Goal: Task Accomplishment & Management: Complete application form

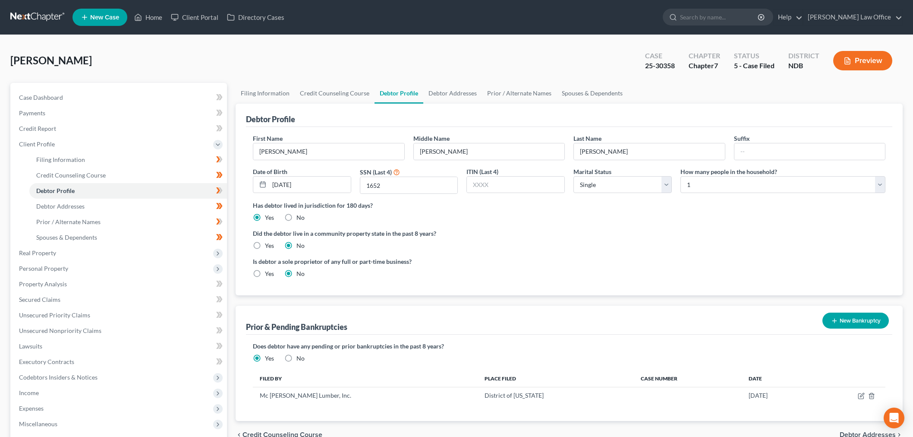
select select "0"
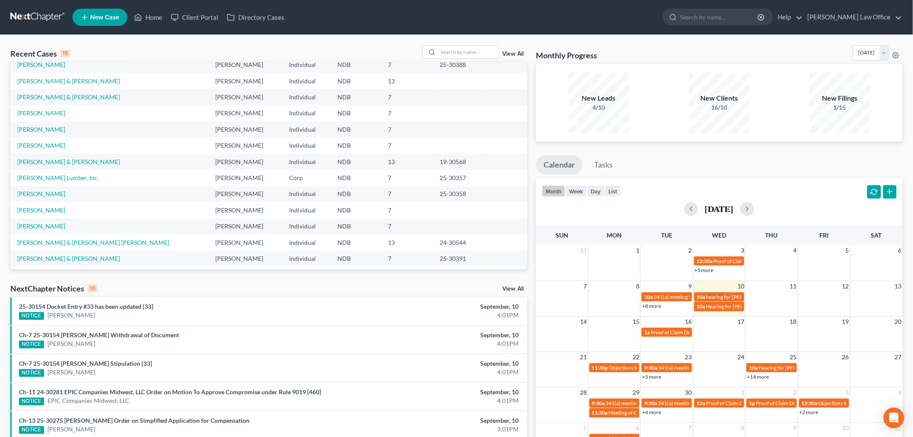
scroll to position [59, 0]
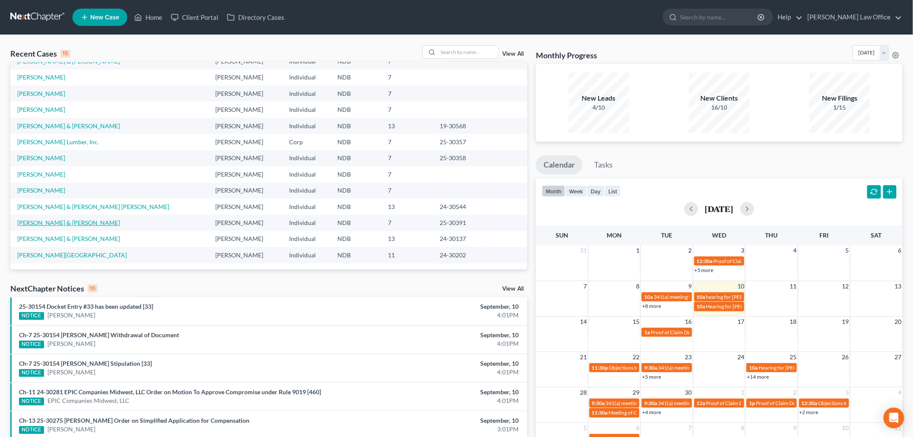
click at [52, 220] on link "[PERSON_NAME] & [PERSON_NAME]" at bounding box center [68, 222] width 103 height 7
select select "0"
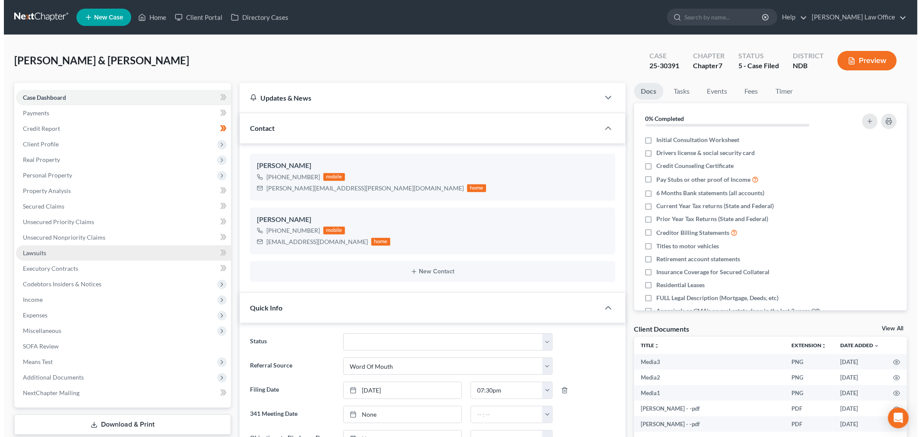
scroll to position [60, 0]
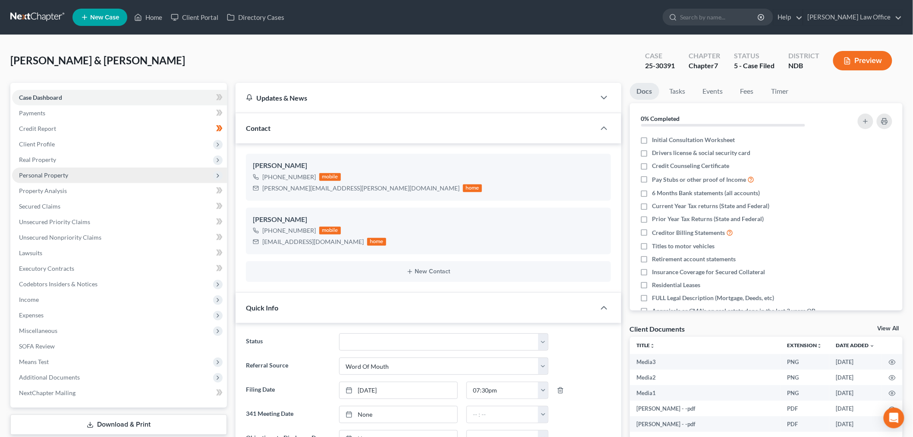
click at [56, 173] on span "Personal Property" at bounding box center [43, 174] width 49 height 7
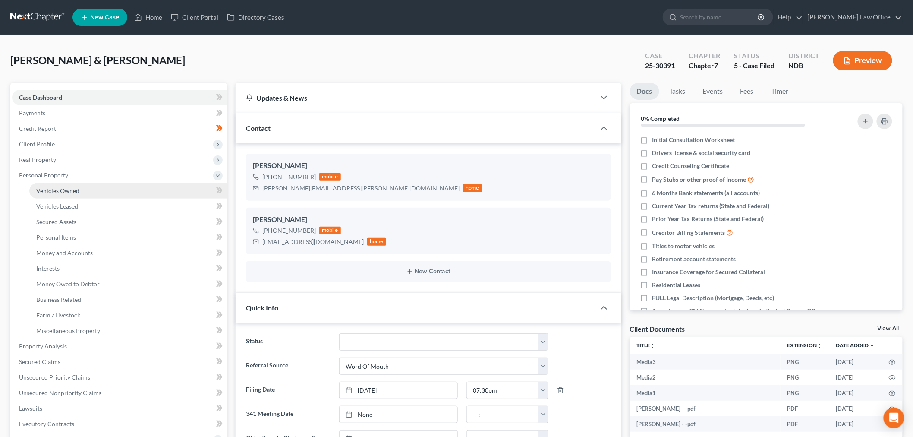
click at [52, 189] on span "Vehicles Owned" at bounding box center [57, 190] width 43 height 7
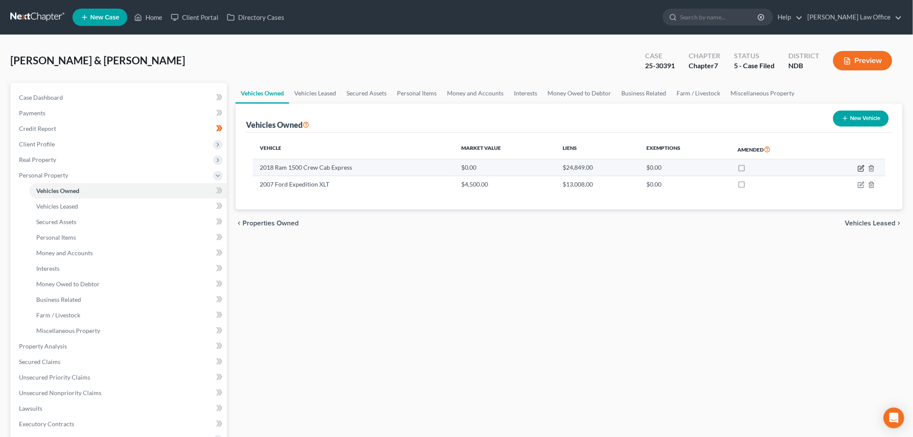
click at [860, 167] on icon "button" at bounding box center [861, 168] width 7 height 7
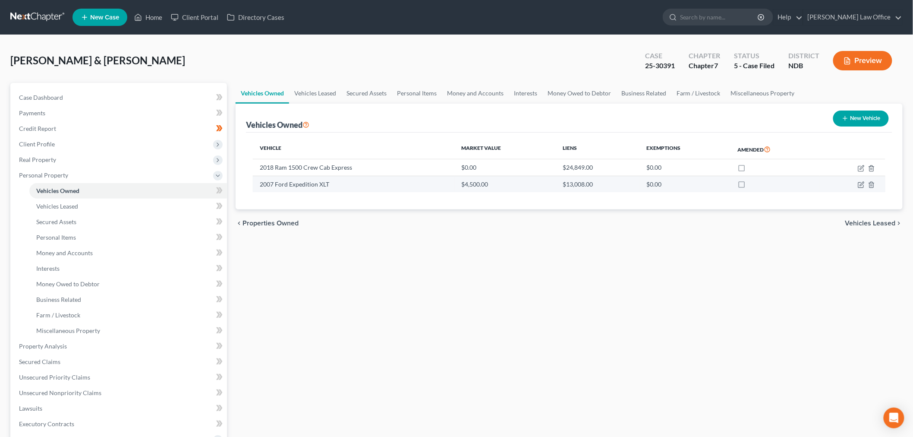
select select "0"
select select "8"
select select "2"
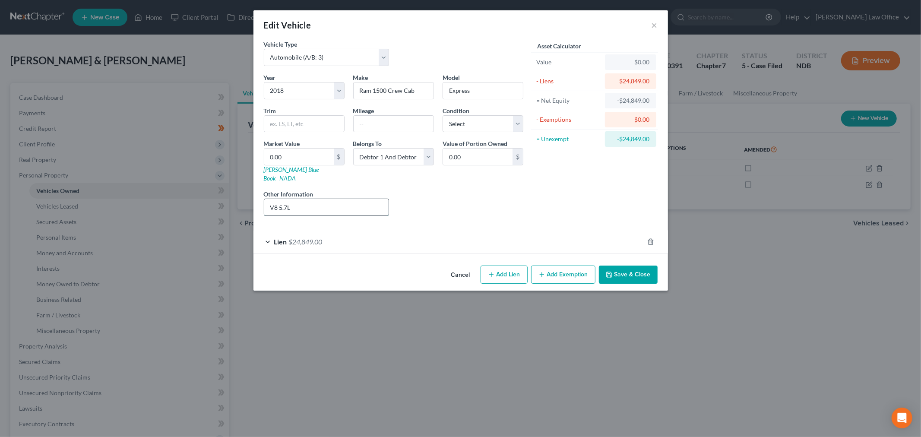
click at [350, 204] on input "V8 5.7L" at bounding box center [326, 207] width 125 height 16
click at [380, 230] on div "Lien $24,849.00" at bounding box center [448, 241] width 390 height 23
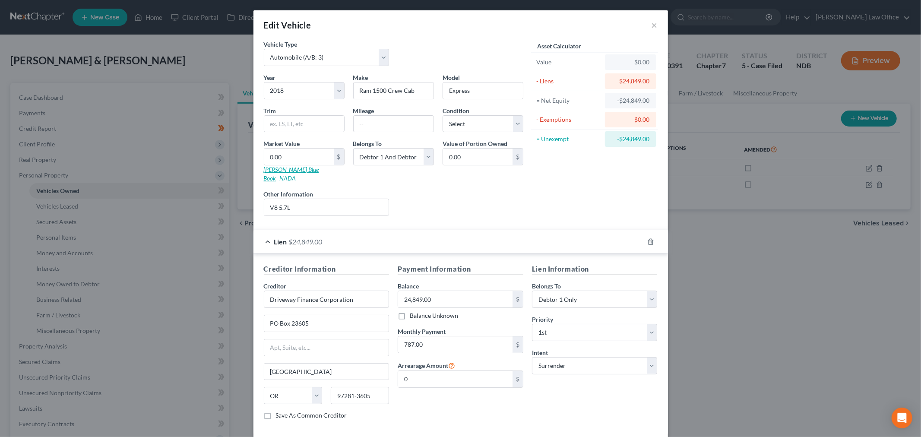
click at [287, 167] on link "Kelly Blue Book" at bounding box center [291, 174] width 55 height 16
click at [483, 119] on select "Select Excellent Very Good Good Fair Poor" at bounding box center [482, 123] width 81 height 17
select select "2"
click at [442, 115] on select "Select Excellent Very Good Good Fair Poor" at bounding box center [482, 123] width 81 height 17
click at [533, 191] on div "Asset Calculator Value $0.00 - Liens $24,849.00 = Net Equity -$24,849.00 - Exem…" at bounding box center [594, 131] width 134 height 183
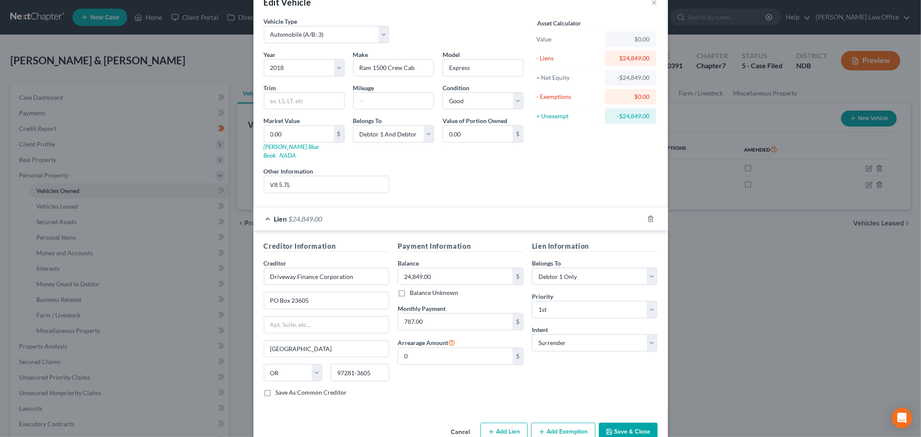
scroll to position [36, 0]
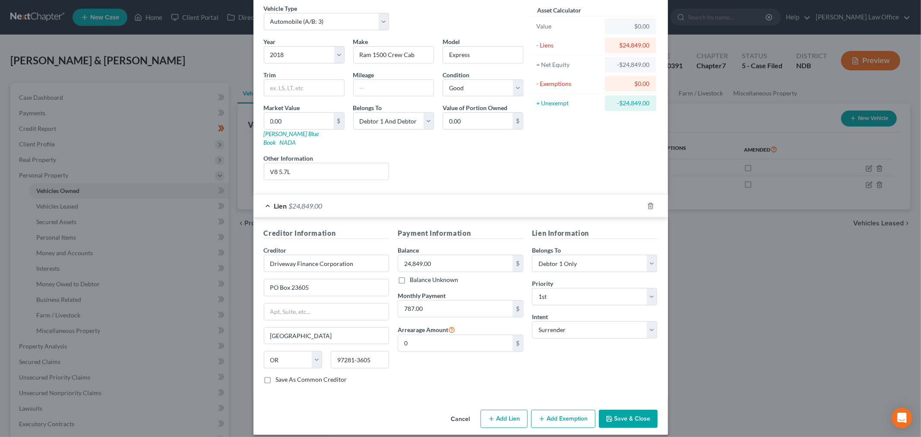
click at [626, 410] on button "Save & Close" at bounding box center [628, 419] width 59 height 18
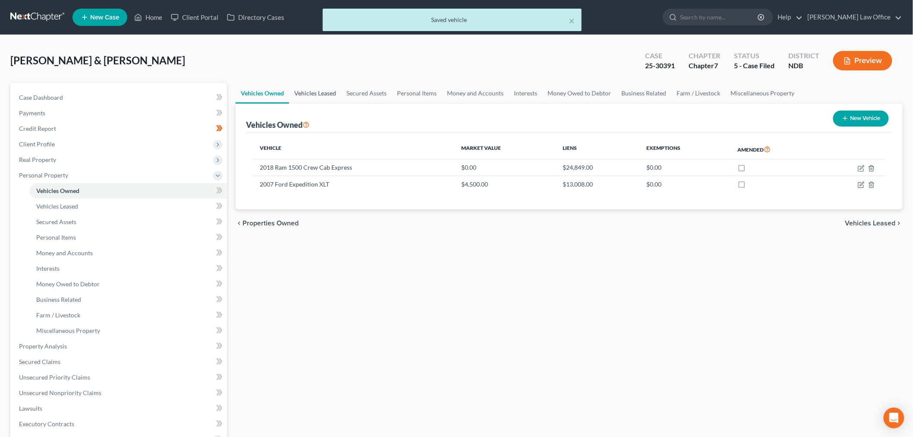
click at [321, 89] on link "Vehicles Leased" at bounding box center [315, 93] width 52 height 21
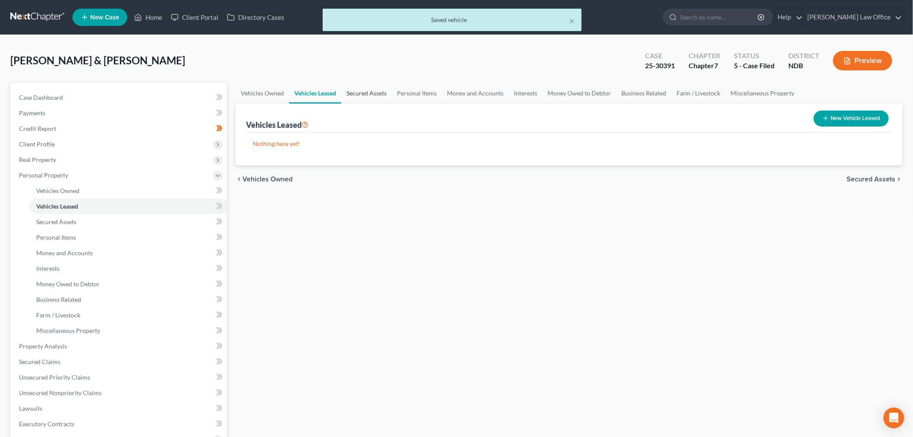
drag, startPoint x: 370, startPoint y: 89, endPoint x: 369, endPoint y: 94, distance: 5.5
click at [370, 90] on link "Secured Assets" at bounding box center [366, 93] width 50 height 21
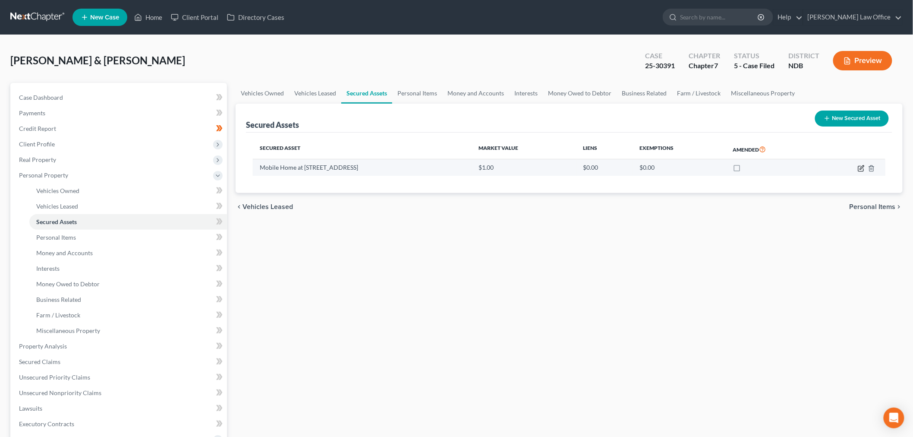
click at [862, 169] on icon "button" at bounding box center [861, 168] width 7 height 7
select select "other"
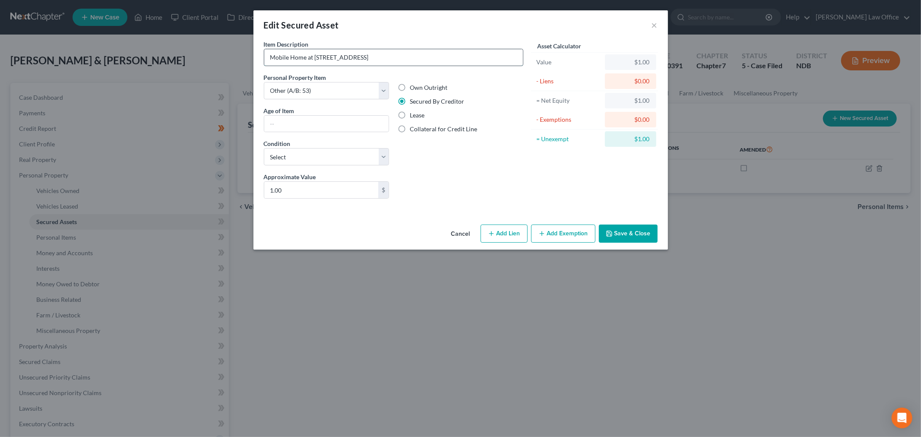
click at [322, 54] on input "Mobile Home at 50062 Copper Gate Drive, Grand Forks, ND 58203" at bounding box center [393, 57] width 259 height 16
type input "Mobile Home at 5062 Copper Gate Drive, Grand Forks, ND 58203"
click at [504, 175] on div "Liens Select" at bounding box center [460, 185] width 134 height 26
drag, startPoint x: 476, startPoint y: 59, endPoint x: 318, endPoint y: 54, distance: 158.5
click at [319, 54] on input "Mobile Home at 5062 Copper Gate Drive, Grand Forks, ND 58203" at bounding box center [393, 57] width 259 height 16
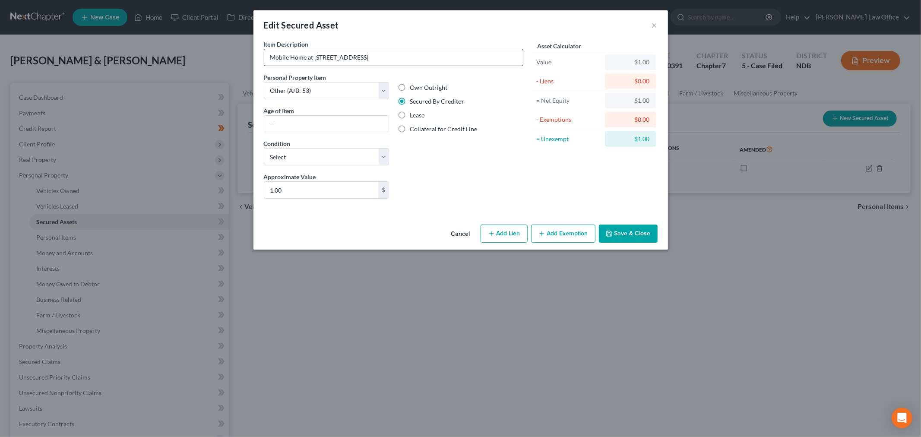
click at [318, 54] on input "Mobile Home at 5062 Copper Gate Drive, Grand Forks, ND 58203" at bounding box center [393, 57] width 259 height 16
drag, startPoint x: 313, startPoint y: 53, endPoint x: 378, endPoint y: 55, distance: 65.6
click at [378, 55] on input "Mobile Home at 5062 Copper Gate Drive, Grand Forks, ND 58203" at bounding box center [393, 57] width 259 height 16
click at [460, 234] on button "Cancel" at bounding box center [460, 233] width 33 height 17
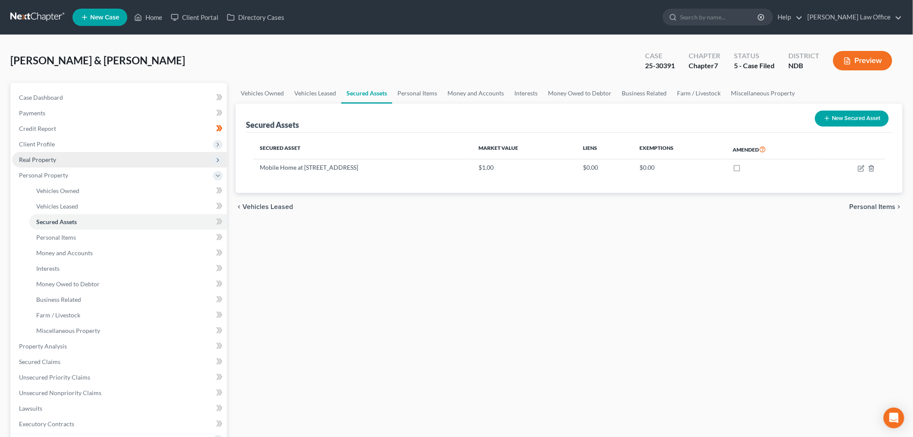
click at [59, 159] on span "Real Property" at bounding box center [119, 160] width 215 height 16
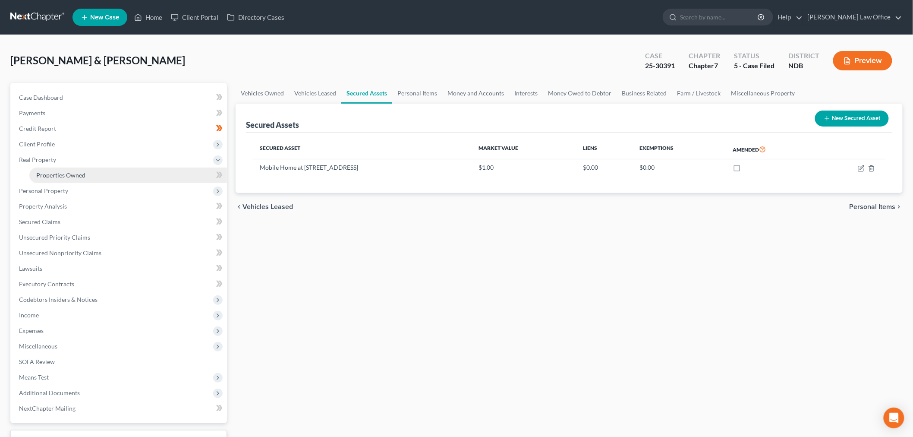
click at [88, 173] on link "Properties Owned" at bounding box center [128, 175] width 198 height 16
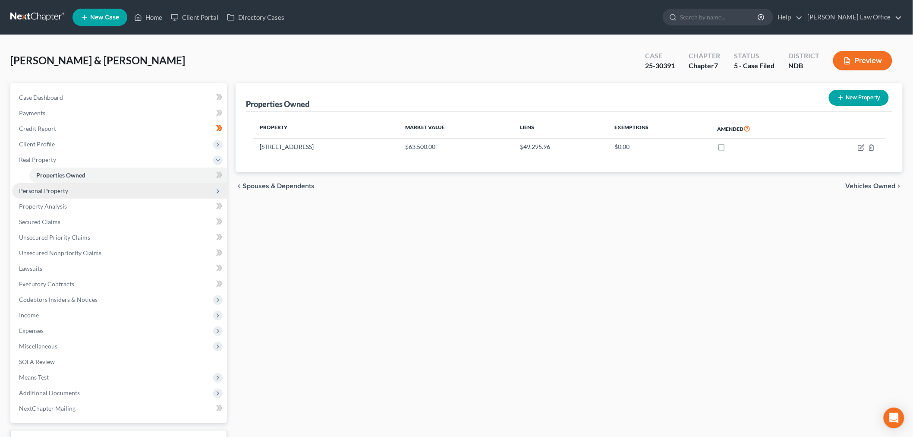
click at [84, 193] on span "Personal Property" at bounding box center [119, 191] width 215 height 16
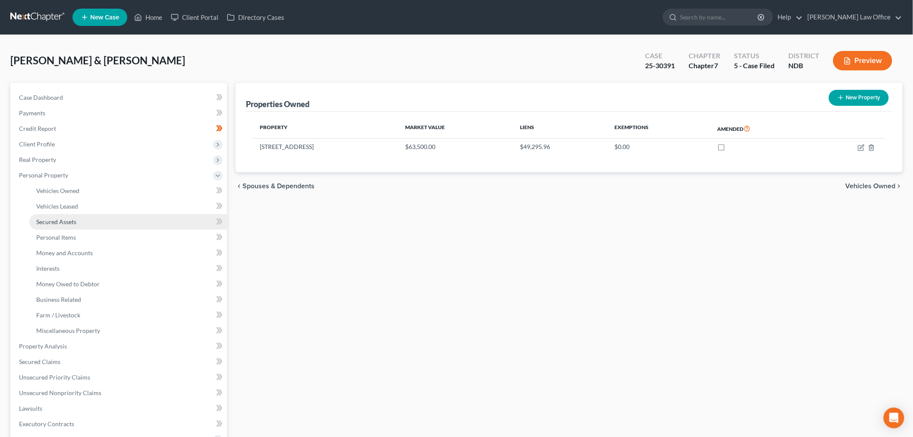
click at [61, 218] on span "Secured Assets" at bounding box center [56, 221] width 40 height 7
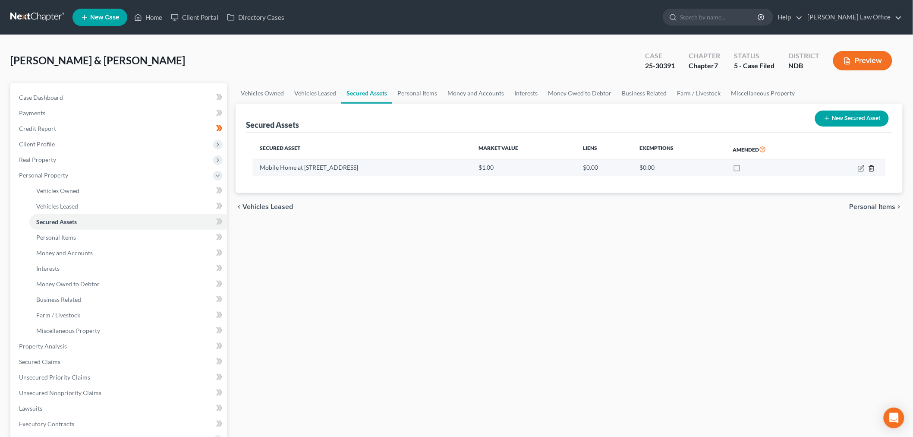
click at [875, 169] on icon "button" at bounding box center [871, 168] width 7 height 7
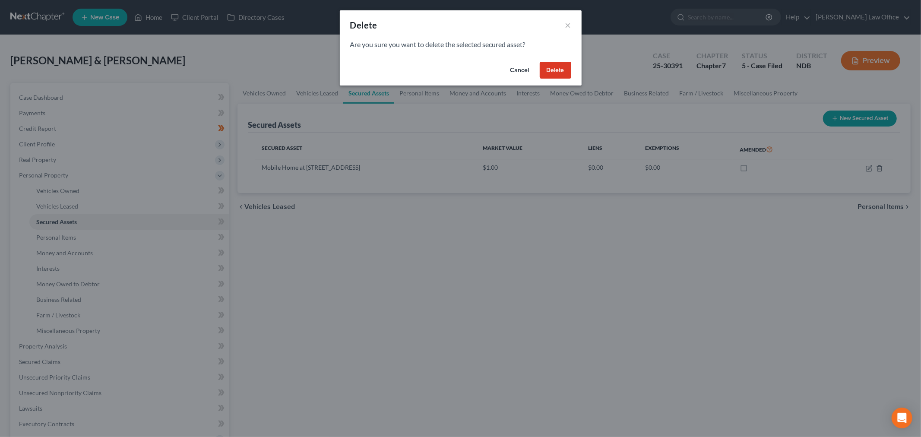
click at [551, 72] on button "Delete" at bounding box center [555, 70] width 32 height 17
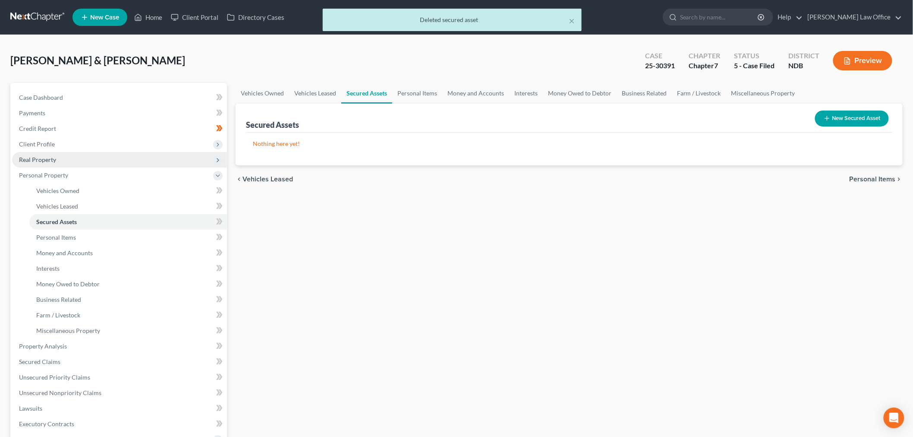
click at [55, 156] on span "Real Property" at bounding box center [37, 159] width 37 height 7
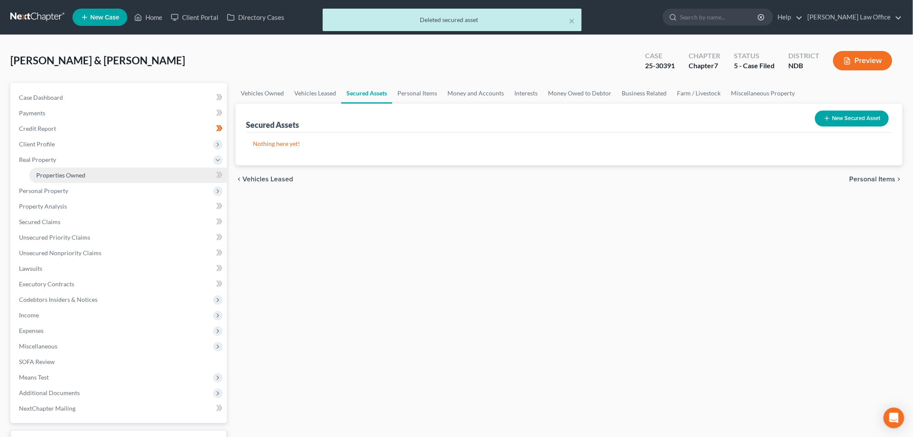
click at [72, 173] on span "Properties Owned" at bounding box center [60, 174] width 49 height 7
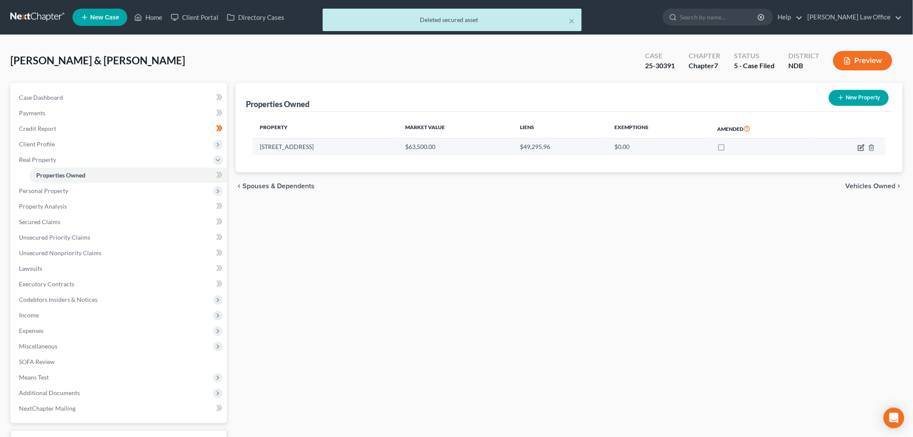
click at [860, 148] on icon "button" at bounding box center [861, 147] width 7 height 7
select select "29"
select select "2"
select select "0"
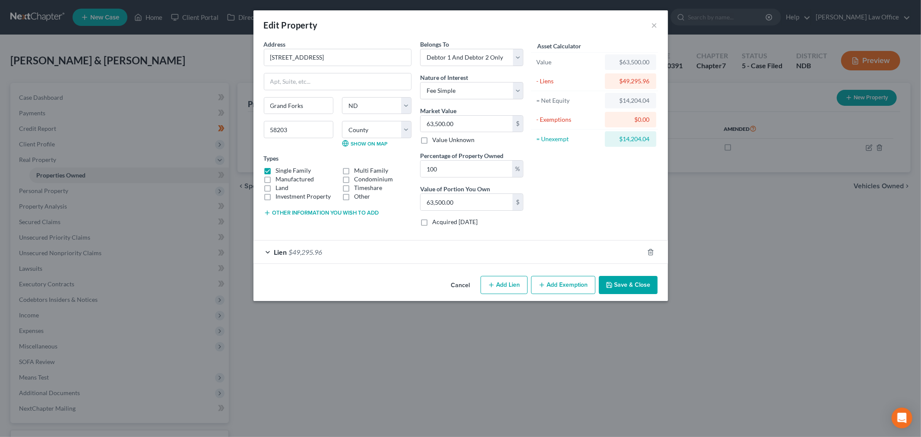
click at [549, 279] on button "Add Exemption" at bounding box center [563, 285] width 64 height 18
select select "2"
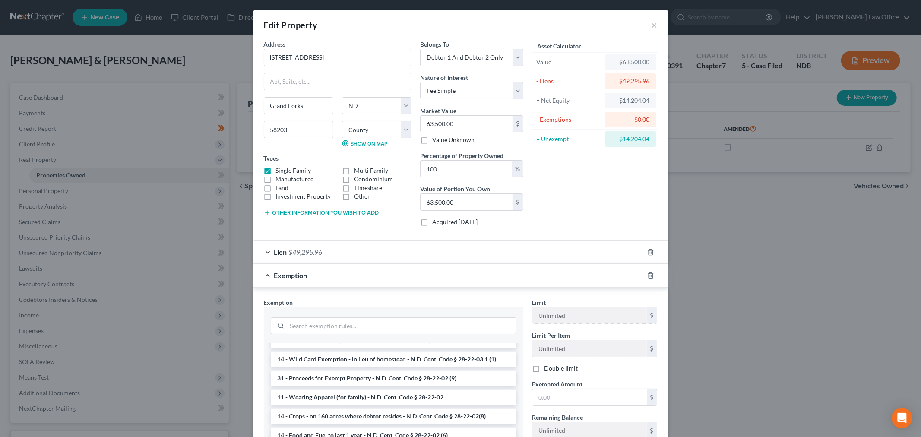
scroll to position [96, 0]
click at [389, 322] on input "search" at bounding box center [401, 326] width 229 height 16
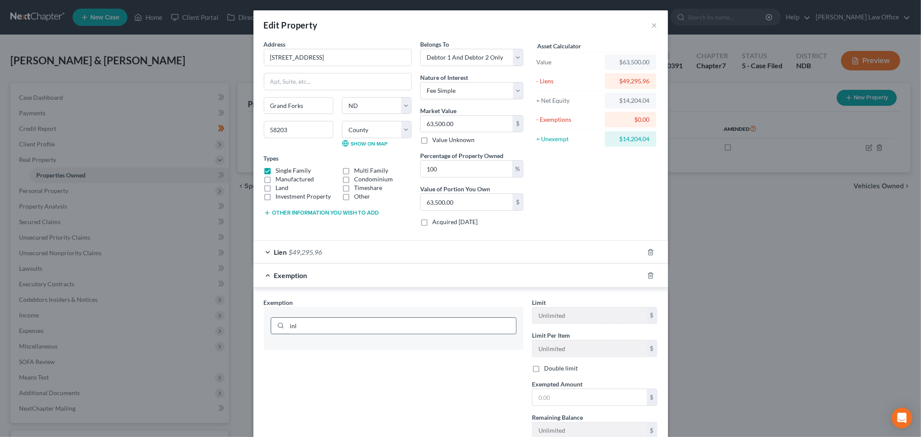
scroll to position [0, 0]
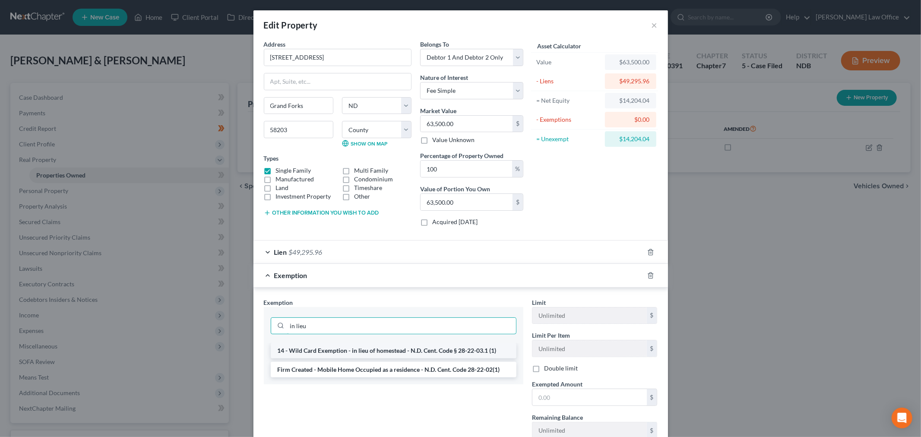
type input "in lieu"
drag, startPoint x: 392, startPoint y: 351, endPoint x: 578, endPoint y: 297, distance: 194.1
click at [394, 349] on li "14 - Wild Card Exemption - in lieu of homestead - N.D. Cent. Code § 28-22-03.1 …" at bounding box center [394, 351] width 246 height 16
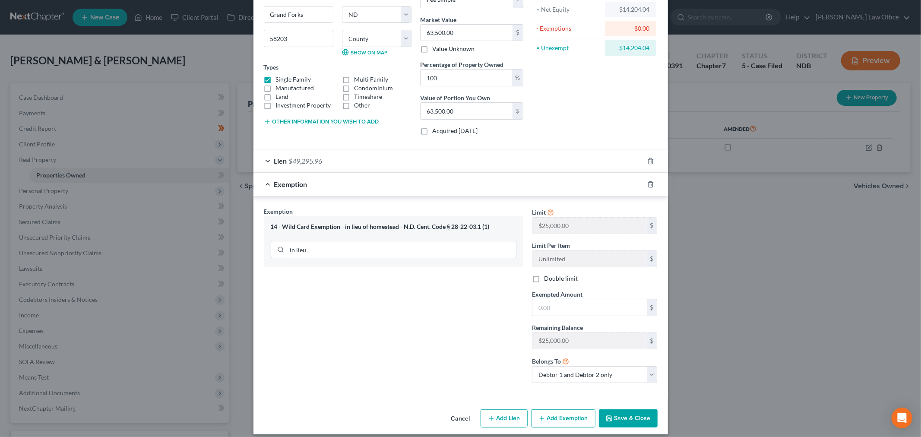
scroll to position [100, 0]
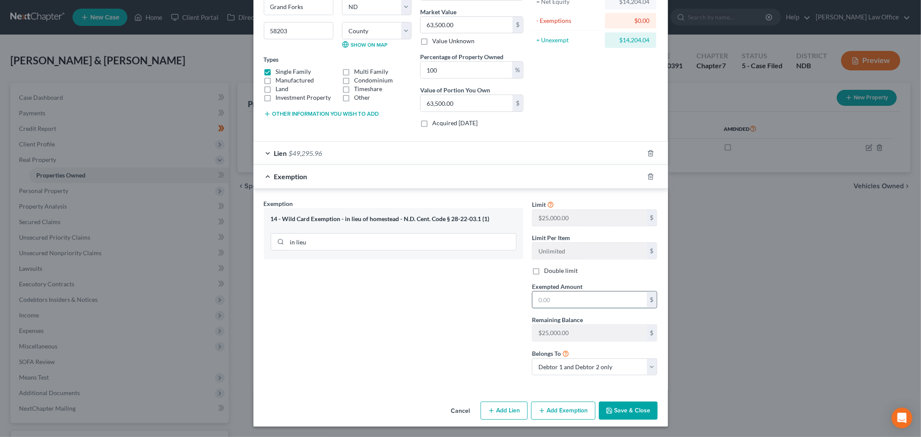
click at [590, 301] on input "text" at bounding box center [589, 299] width 114 height 16
type input "14,204.04"
click at [425, 148] on div "Lien $49,295.96" at bounding box center [448, 153] width 390 height 23
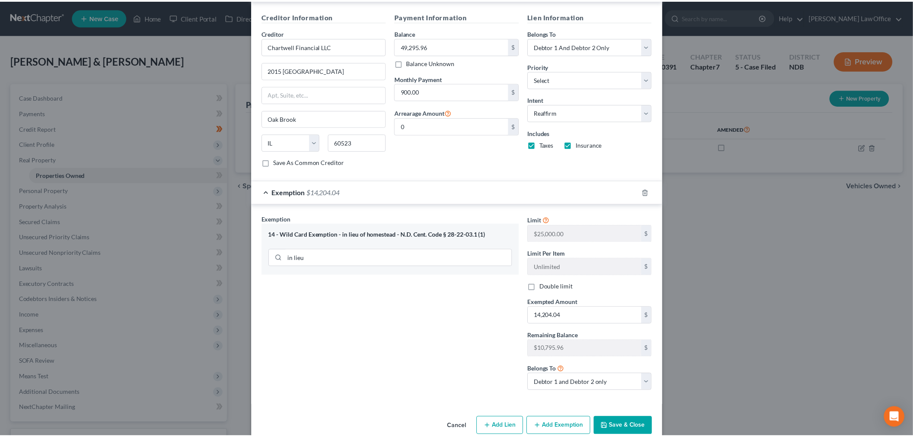
scroll to position [281, 0]
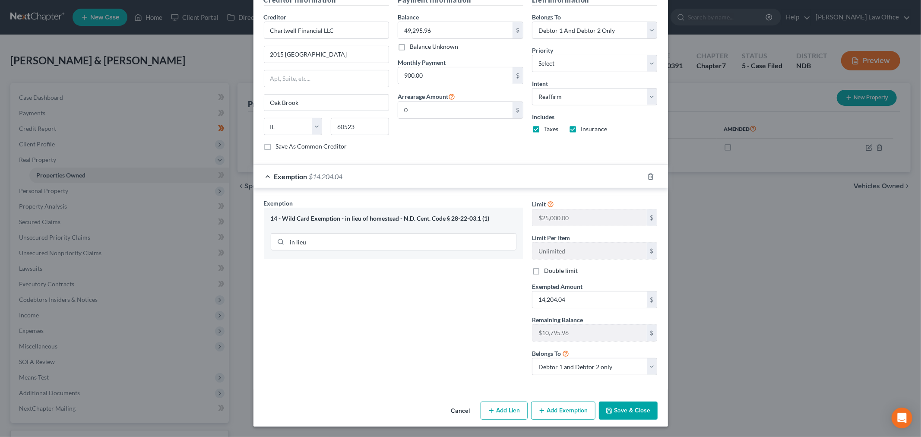
click at [618, 419] on button "Save & Close" at bounding box center [628, 410] width 59 height 18
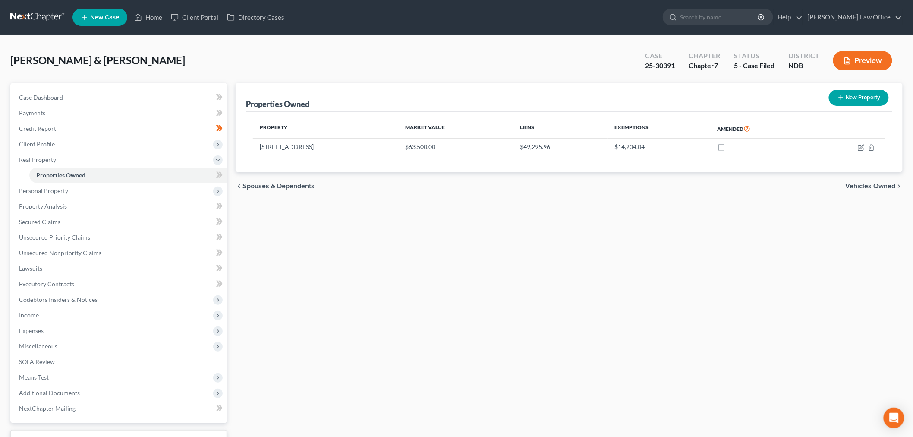
click at [220, 175] on icon at bounding box center [219, 175] width 6 height 11
click at [58, 187] on span "Personal Property" at bounding box center [43, 190] width 49 height 7
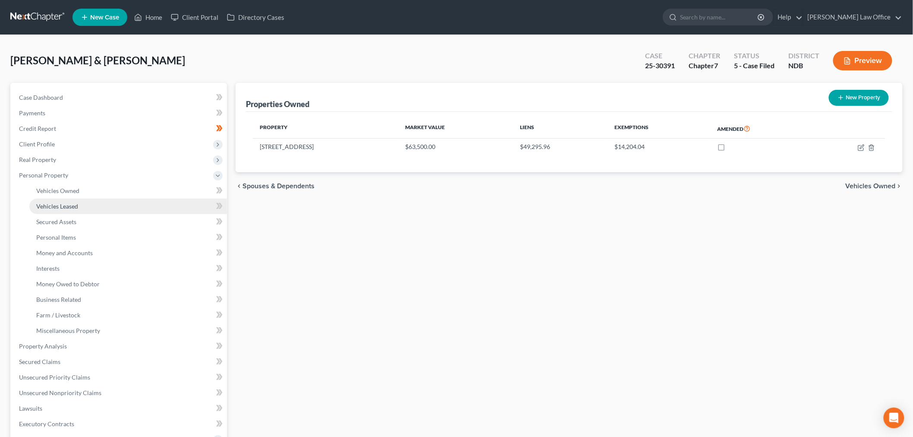
click at [67, 203] on span "Vehicles Leased" at bounding box center [57, 205] width 42 height 7
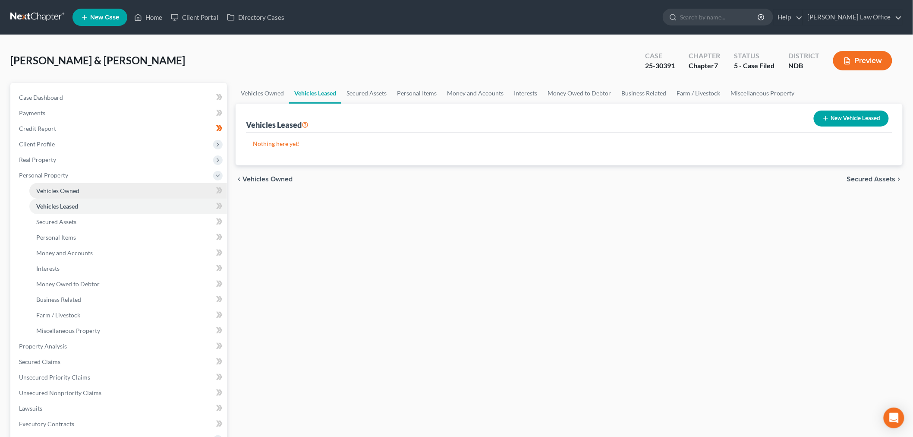
click at [83, 187] on link "Vehicles Owned" at bounding box center [128, 191] width 198 height 16
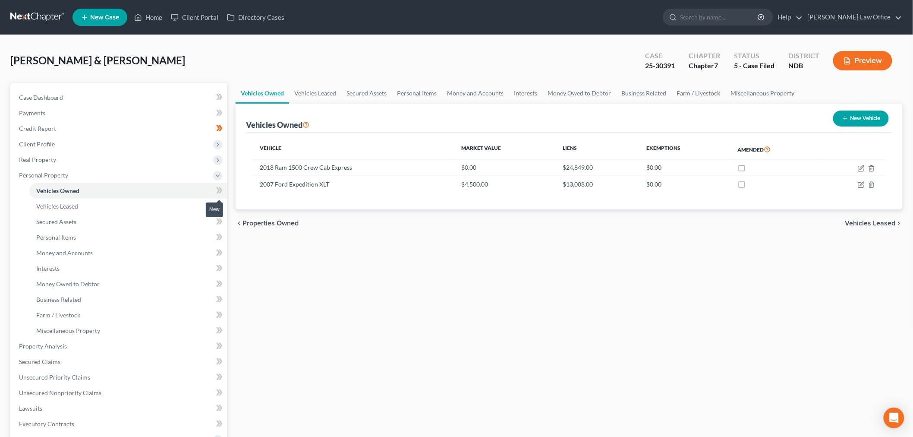
click at [219, 191] on icon at bounding box center [218, 190] width 4 height 6
click at [70, 205] on span "Vehicles Leased" at bounding box center [57, 205] width 42 height 7
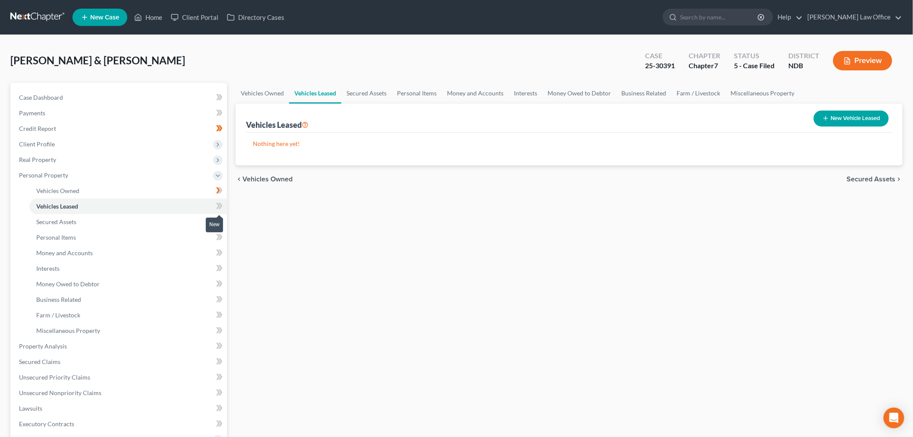
click at [224, 206] on span at bounding box center [219, 207] width 15 height 13
click at [91, 221] on link "Secured Assets" at bounding box center [128, 222] width 198 height 16
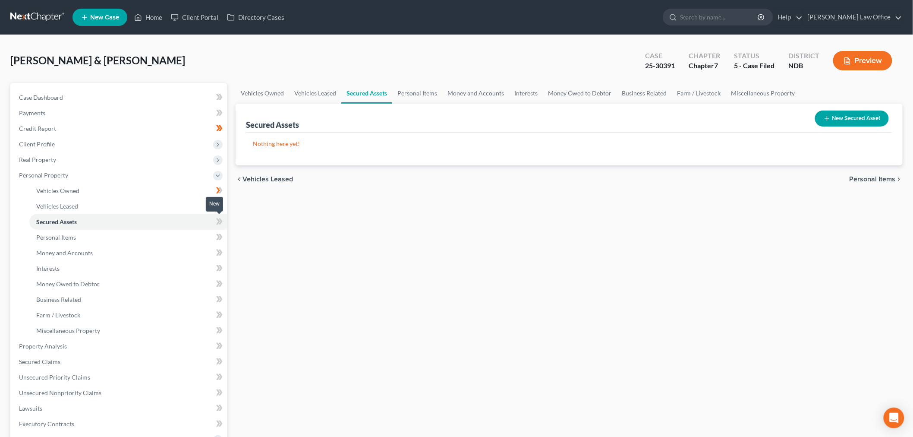
click at [222, 220] on icon at bounding box center [219, 221] width 6 height 11
click at [128, 236] on link "Personal Items" at bounding box center [128, 238] width 198 height 16
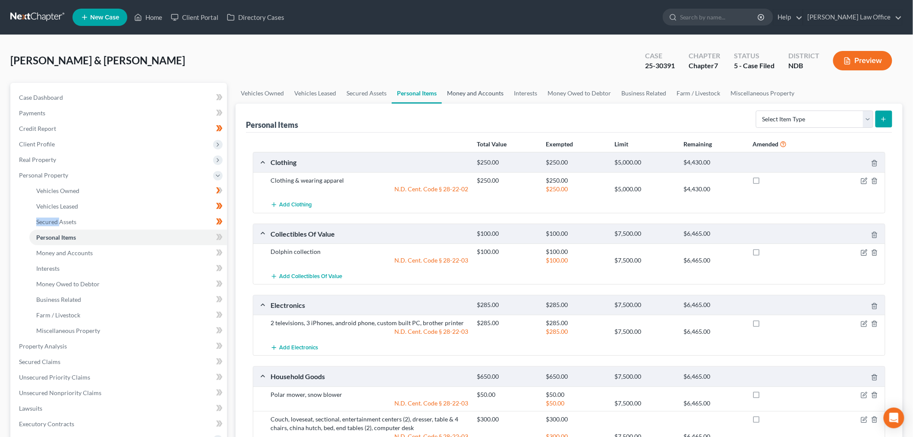
click at [506, 93] on link "Money and Accounts" at bounding box center [475, 93] width 67 height 21
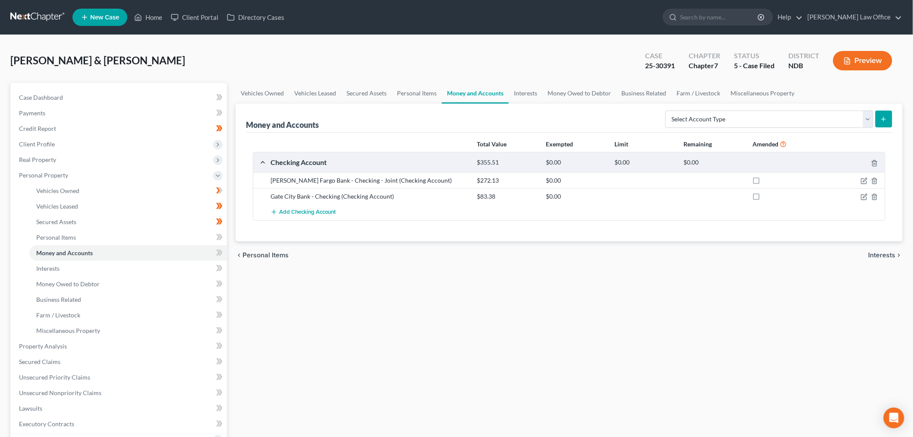
drag, startPoint x: 305, startPoint y: 52, endPoint x: 140, endPoint y: 86, distance: 167.9
click at [303, 52] on div "Mayfield, Timothy & Teresa Upgraded Case 25-30391 Chapter Chapter 7 Status 5 - …" at bounding box center [456, 64] width 892 height 38
click at [49, 95] on span "Case Dashboard" at bounding box center [41, 97] width 44 height 7
select select "8"
select select "0"
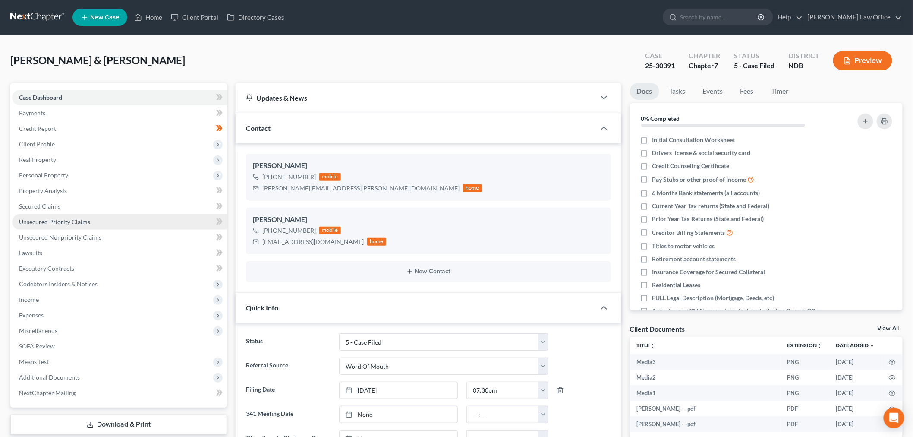
drag, startPoint x: 61, startPoint y: 175, endPoint x: 112, endPoint y: 215, distance: 65.2
click at [61, 175] on span "Personal Property" at bounding box center [43, 174] width 49 height 7
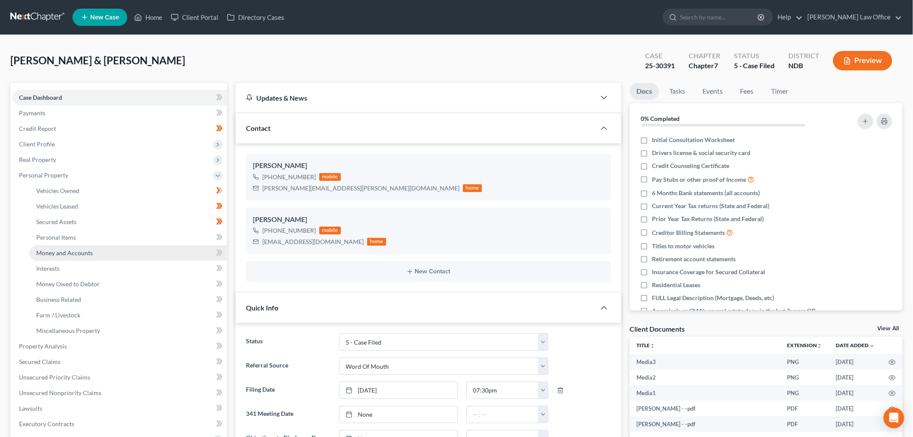
click at [79, 251] on span "Money and Accounts" at bounding box center [64, 252] width 57 height 7
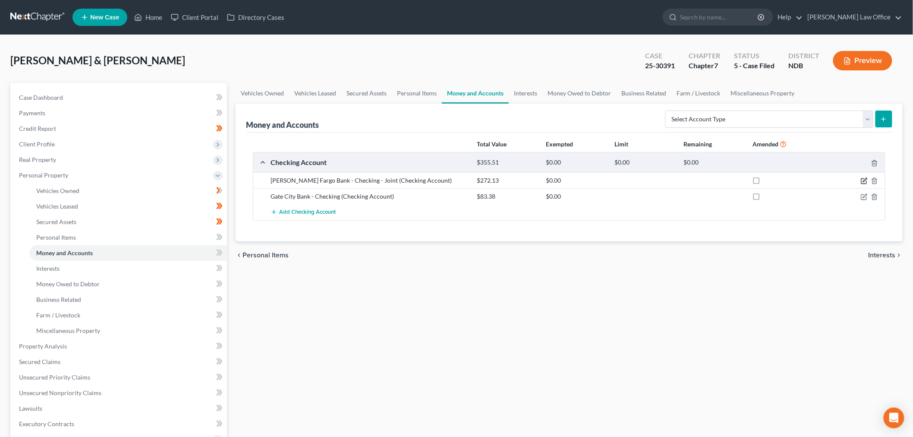
click at [864, 179] on icon "button" at bounding box center [864, 180] width 7 height 7
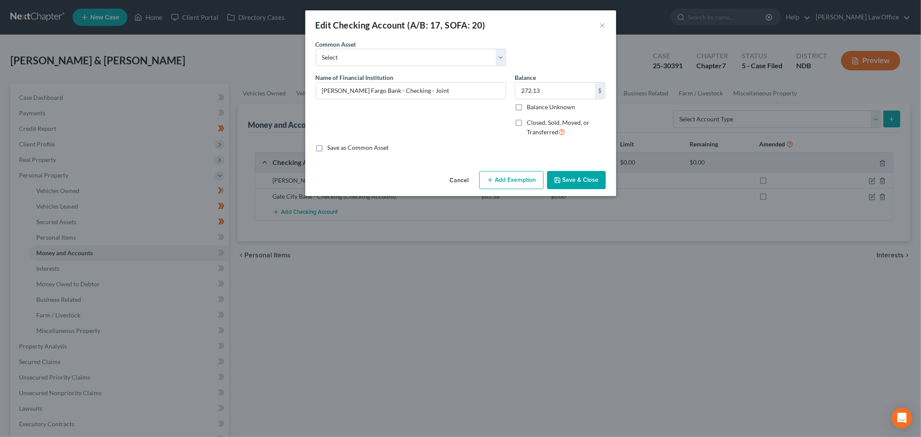
click at [516, 184] on button "Add Exemption" at bounding box center [511, 180] width 64 height 18
select select "2"
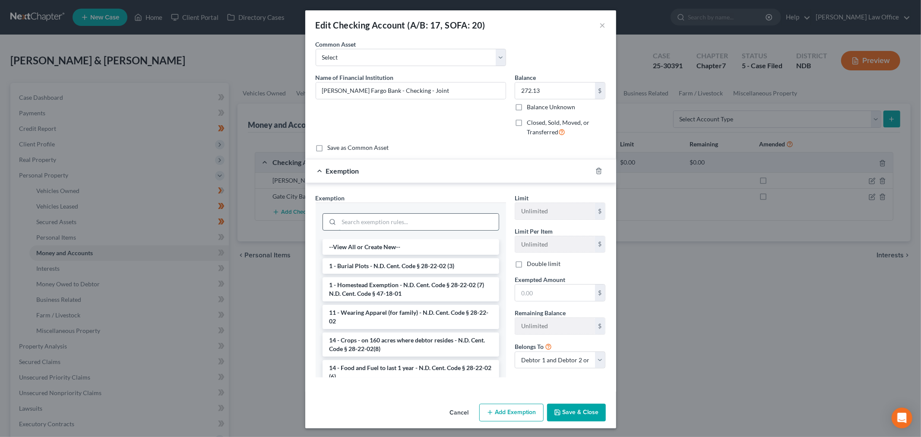
click at [356, 219] on input "search" at bounding box center [419, 222] width 160 height 16
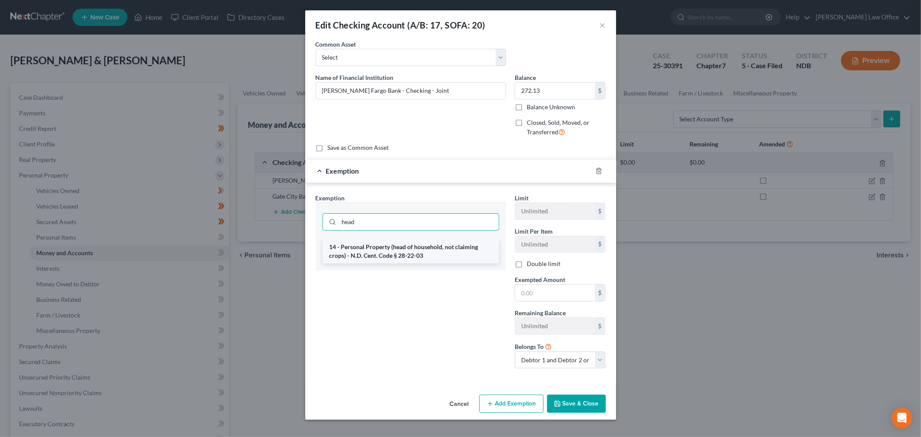
type input "head"
click at [403, 251] on li "14 - Personal Property (head of household, not claiming crops) - N.D. Cent. Cod…" at bounding box center [410, 251] width 177 height 24
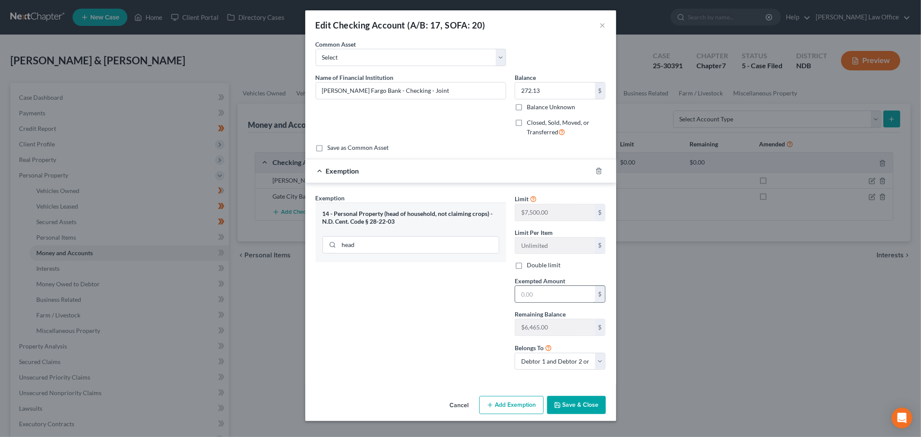
click at [560, 298] on input "text" at bounding box center [555, 294] width 80 height 16
type input "272.13"
click at [575, 410] on button "Save & Close" at bounding box center [576, 405] width 59 height 18
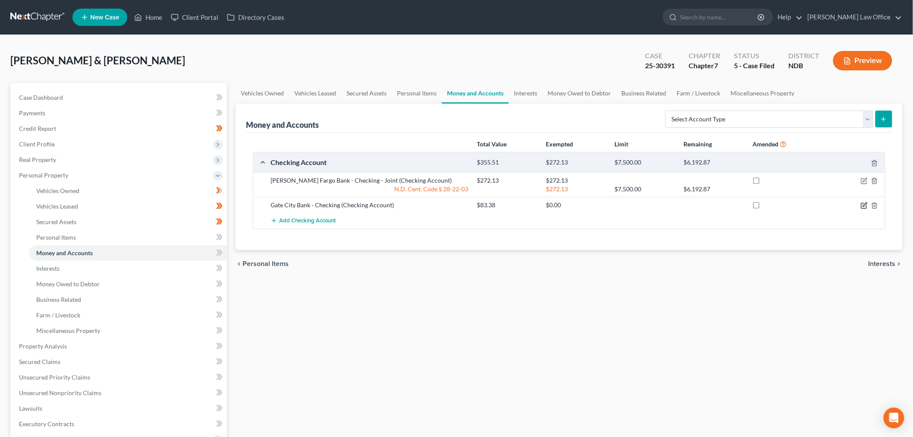
click at [866, 203] on icon "button" at bounding box center [865, 204] width 4 height 4
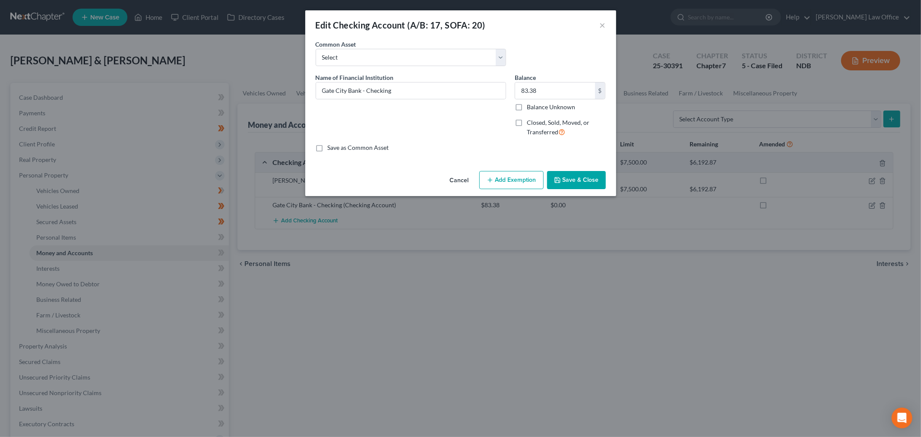
click at [519, 172] on button "Add Exemption" at bounding box center [511, 180] width 64 height 18
select select "2"
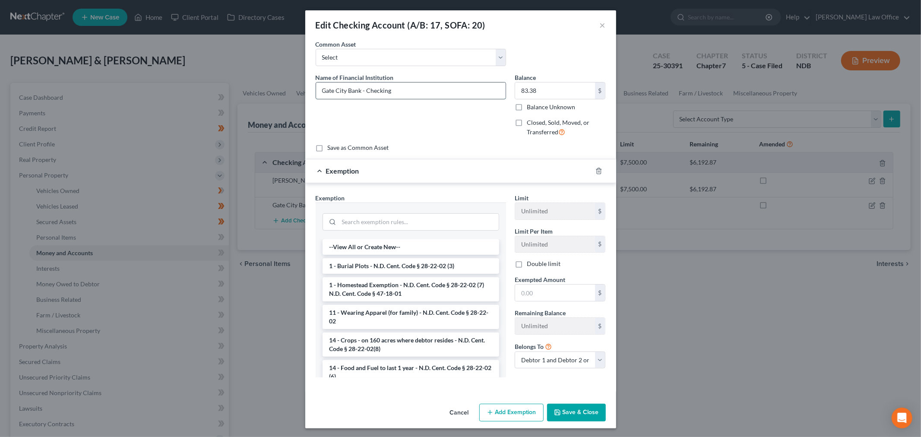
click at [407, 91] on input "Gate City Bank - Checking" at bounding box center [410, 90] width 189 height 16
type input "Gate City Bank ending #0510 (Teresa)"
click at [403, 217] on input "search" at bounding box center [419, 222] width 160 height 16
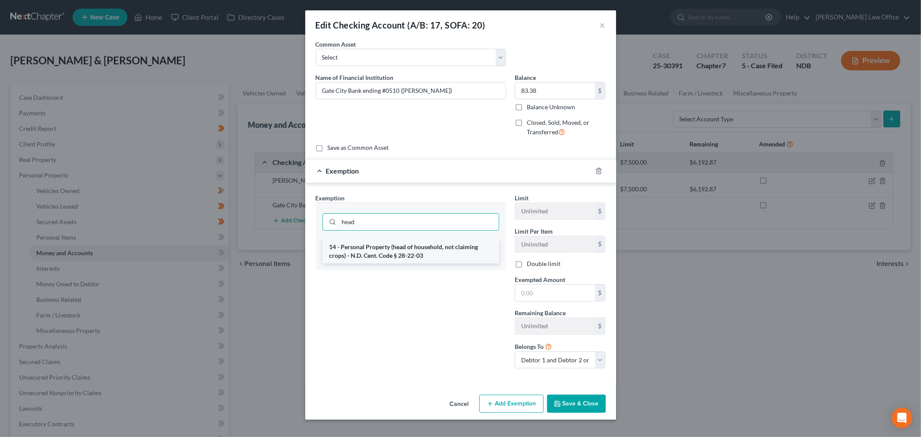
type input "head"
click at [423, 243] on li "14 - Personal Property (head of household, not claiming crops) - N.D. Cent. Cod…" at bounding box center [410, 251] width 177 height 24
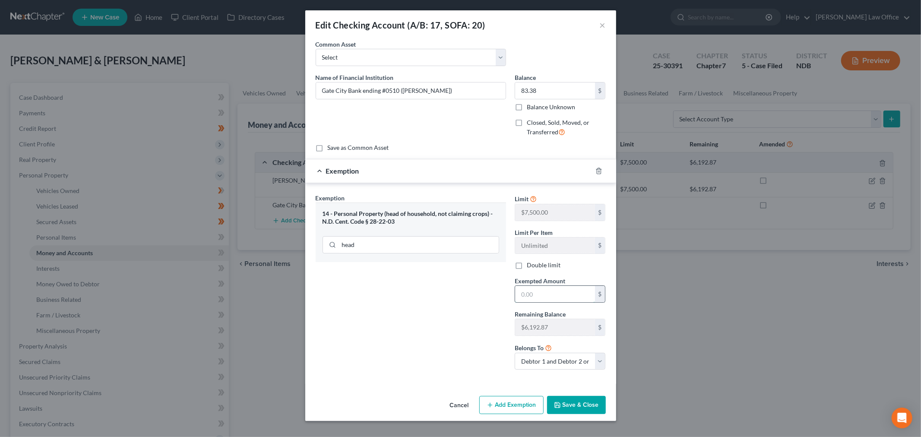
click at [581, 290] on input "text" at bounding box center [555, 294] width 80 height 16
type input "83.38"
click at [573, 395] on div "Cancel Add Exemption Save & Close" at bounding box center [460, 406] width 311 height 28
click at [573, 404] on button "Save & Close" at bounding box center [576, 405] width 59 height 18
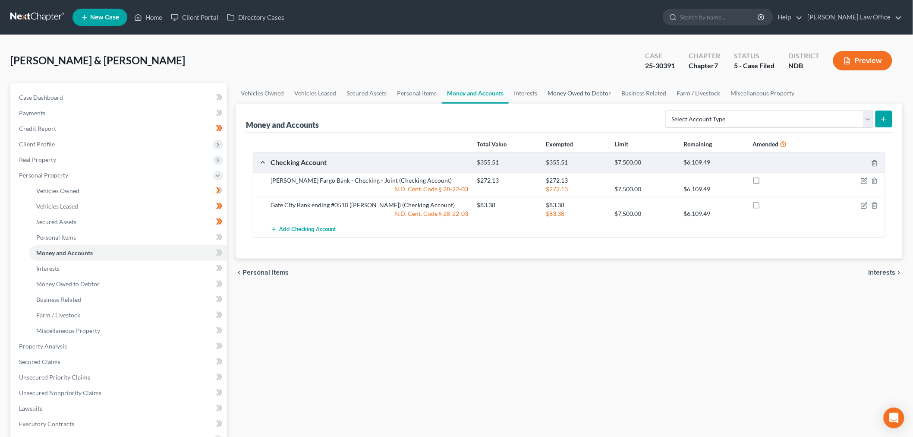
click at [584, 96] on link "Money Owed to Debtor" at bounding box center [579, 93] width 74 height 21
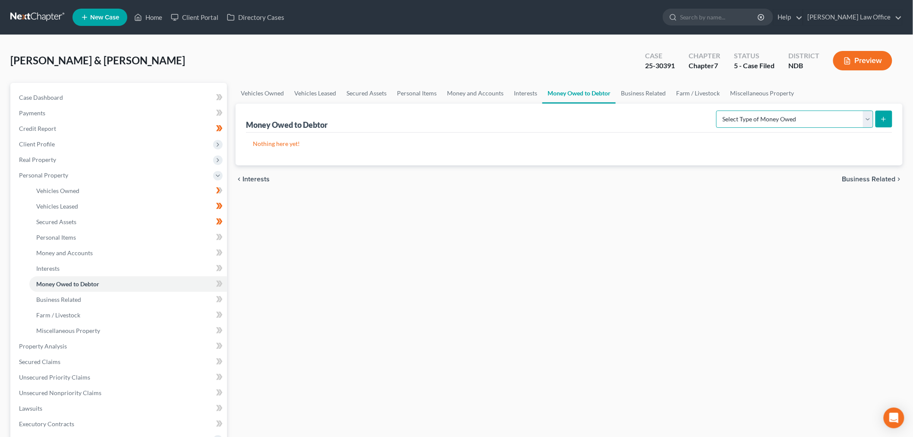
click at [765, 122] on select "Select Type of Money Owed Accounts Receivable (A/B: 38) Alimony (A/B: 29) Child…" at bounding box center [794, 118] width 157 height 17
click at [763, 120] on select "Select Type of Money Owed Accounts Receivable (A/B: 38) Alimony (A/B: 29) Child…" at bounding box center [794, 118] width 157 height 17
select select "expected_tax_refund"
click at [719, 110] on select "Select Type of Money Owed Accounts Receivable (A/B: 38) Alimony (A/B: 29) Child…" at bounding box center [794, 118] width 157 height 17
click at [880, 120] on button "submit" at bounding box center [884, 118] width 17 height 17
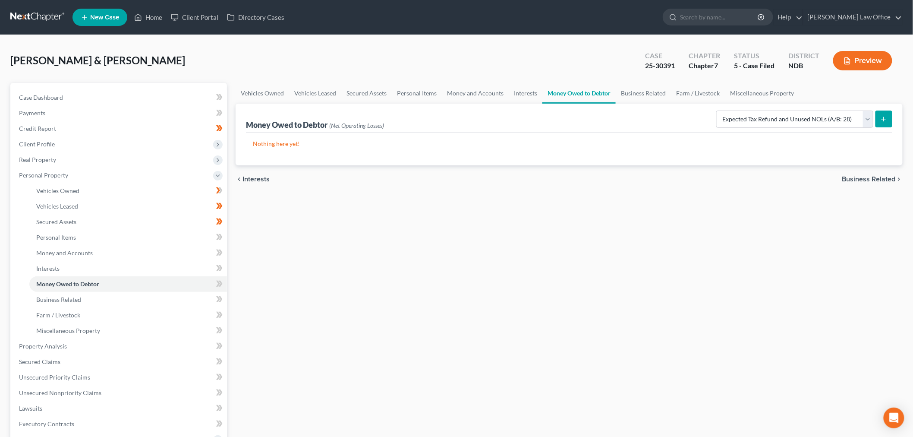
select select "0"
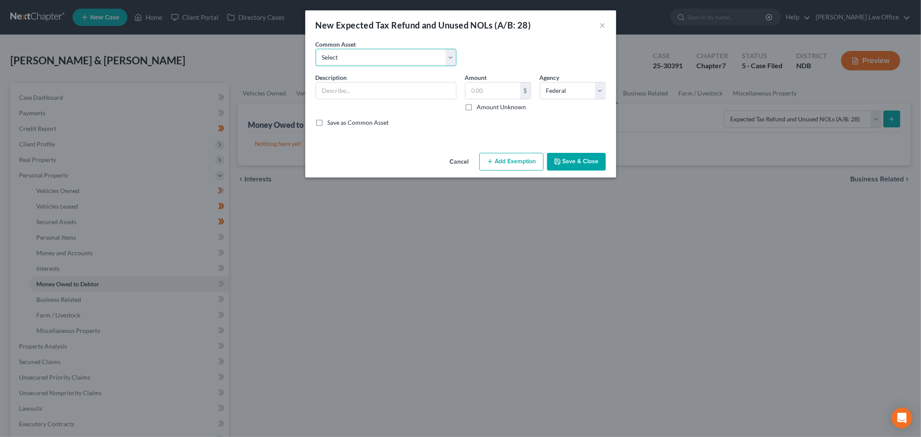
click at [380, 61] on select "Select 2023 Estimated Tax Refunds 2022 Estimated Tax Refunds 2025 Estimated Ref…" at bounding box center [385, 57] width 141 height 17
select select "2"
click at [315, 49] on select "Select 2023 Estimated Tax Refunds 2022 Estimated Tax Refunds 2025 Estimated Ref…" at bounding box center [385, 57] width 141 height 17
click at [425, 89] on input "2025 Estimated Refunds:" at bounding box center [386, 90] width 140 height 16
type input "2025 Estimated Refunds, if any"
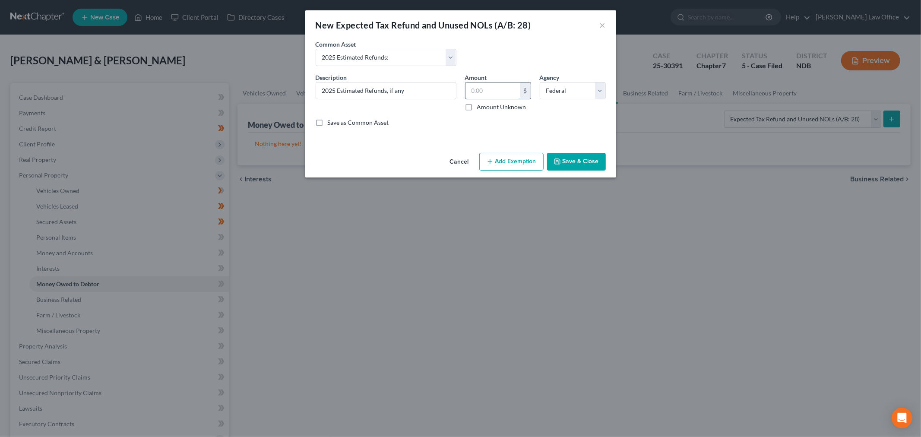
click at [504, 82] on input "text" at bounding box center [492, 90] width 55 height 16
type input "1,000"
click at [583, 84] on select "Select Federal State Local" at bounding box center [572, 90] width 66 height 17
click at [580, 86] on select "Select Federal State Local" at bounding box center [572, 90] width 66 height 17
click at [503, 158] on button "Add Exemption" at bounding box center [511, 162] width 64 height 18
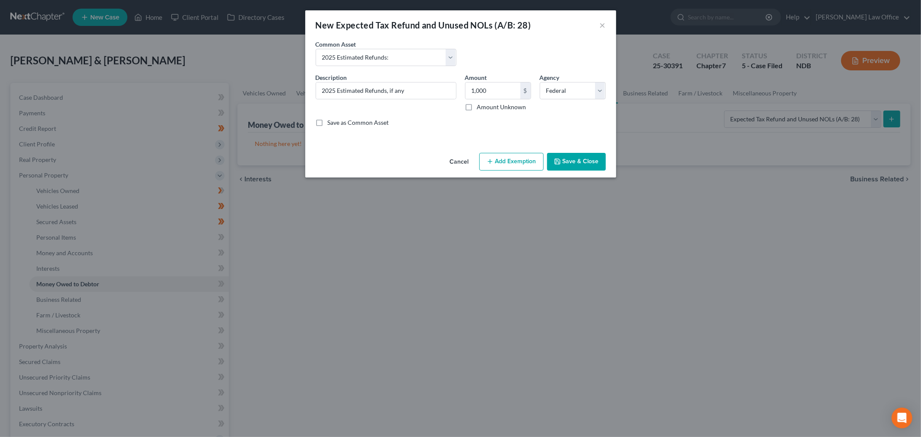
select select "2"
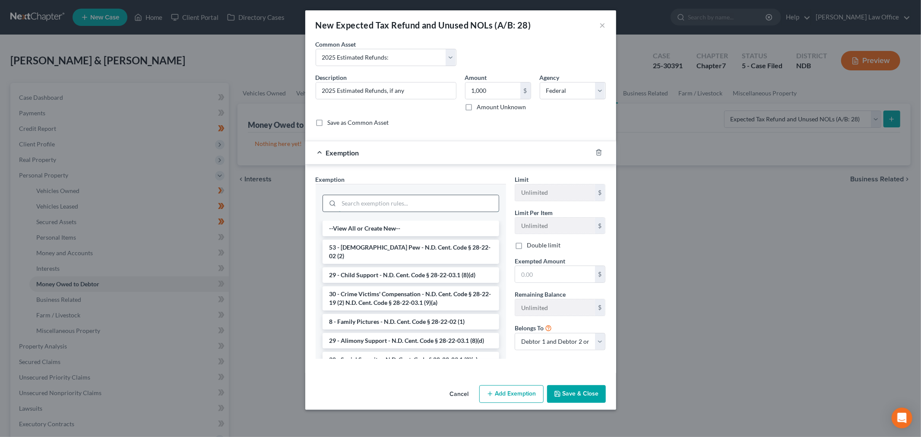
click at [377, 205] on input "search" at bounding box center [419, 203] width 160 height 16
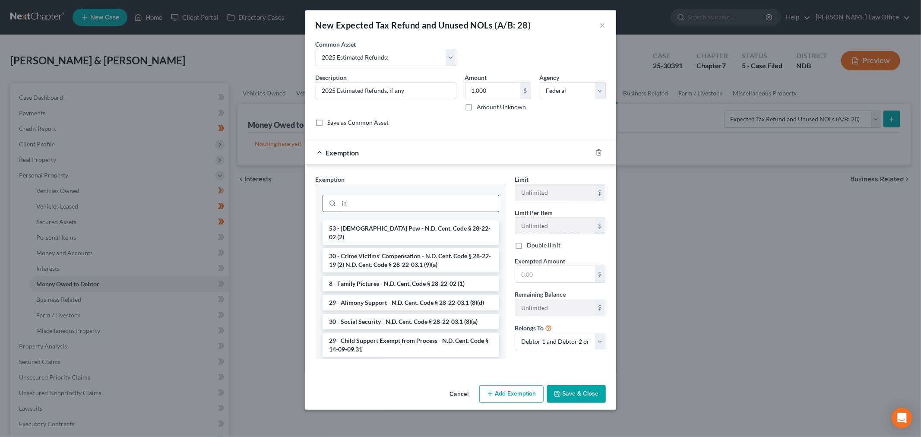
type input "i"
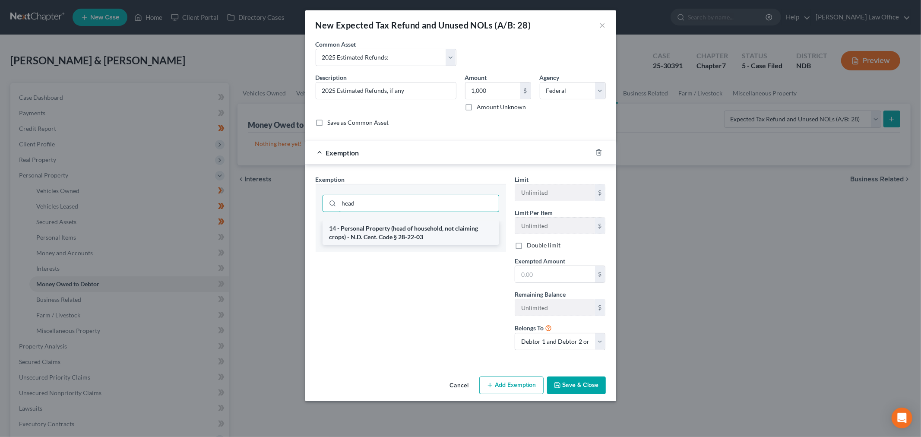
type input "head"
click at [398, 227] on li "14 - Personal Property (head of household, not claiming crops) - N.D. Cent. Cod…" at bounding box center [410, 233] width 177 height 24
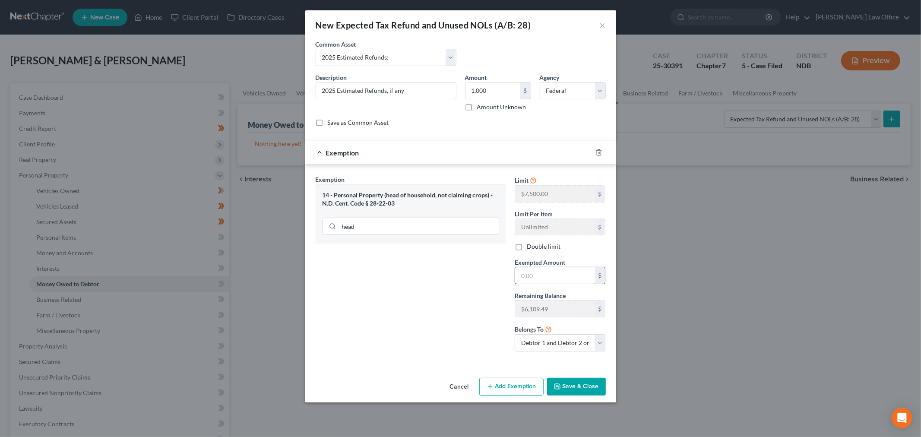
click at [553, 274] on input "text" at bounding box center [555, 275] width 80 height 16
type input "1,000"
click at [576, 384] on button "Save & Close" at bounding box center [576, 387] width 59 height 18
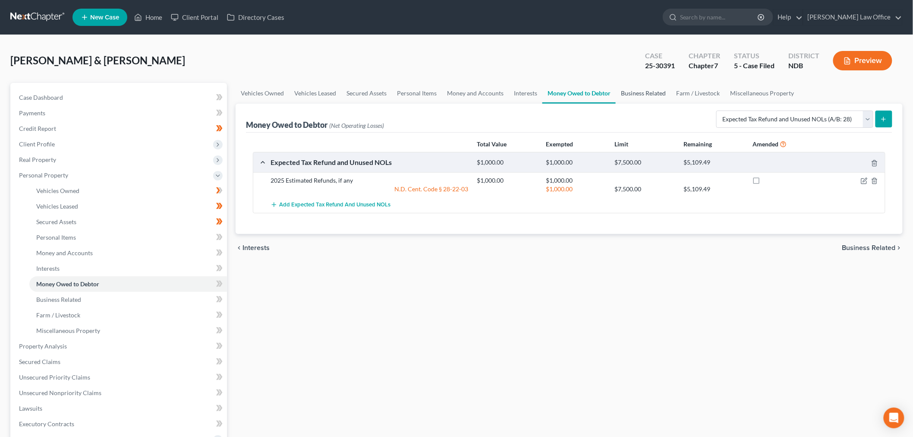
click at [645, 88] on link "Business Related" at bounding box center [643, 93] width 55 height 21
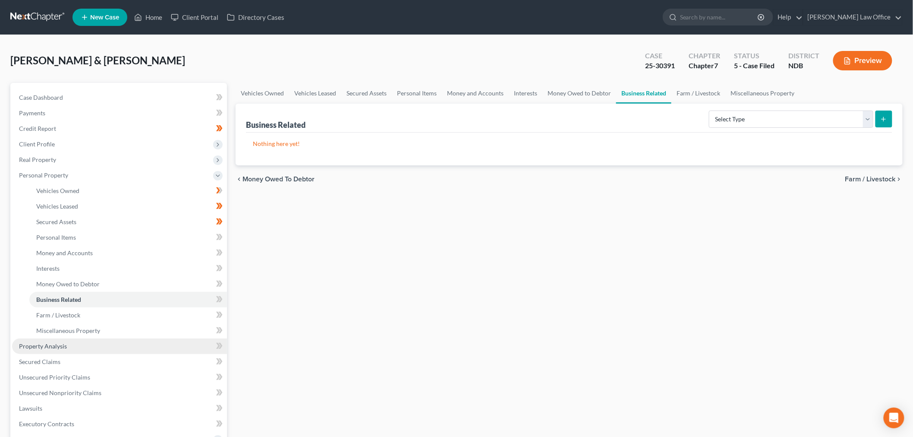
click at [55, 347] on span "Property Analysis" at bounding box center [43, 345] width 48 height 7
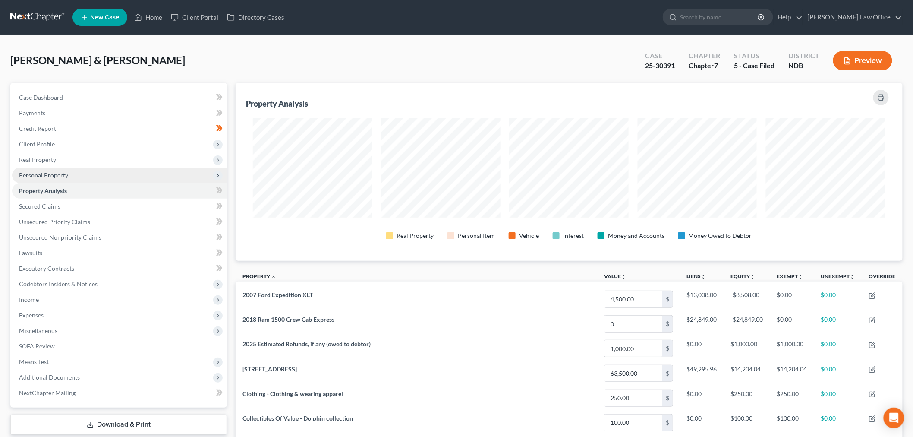
drag, startPoint x: 57, startPoint y: 173, endPoint x: 69, endPoint y: 179, distance: 12.9
click at [57, 173] on span "Personal Property" at bounding box center [43, 174] width 49 height 7
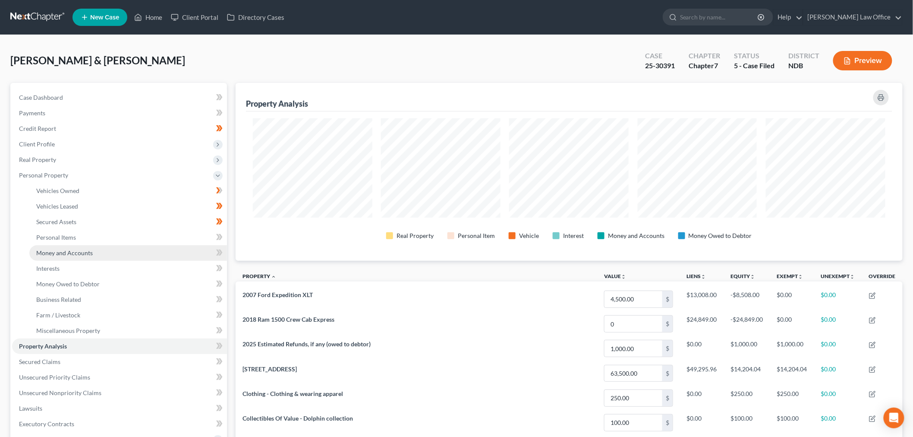
click at [81, 246] on link "Money and Accounts" at bounding box center [128, 253] width 198 height 16
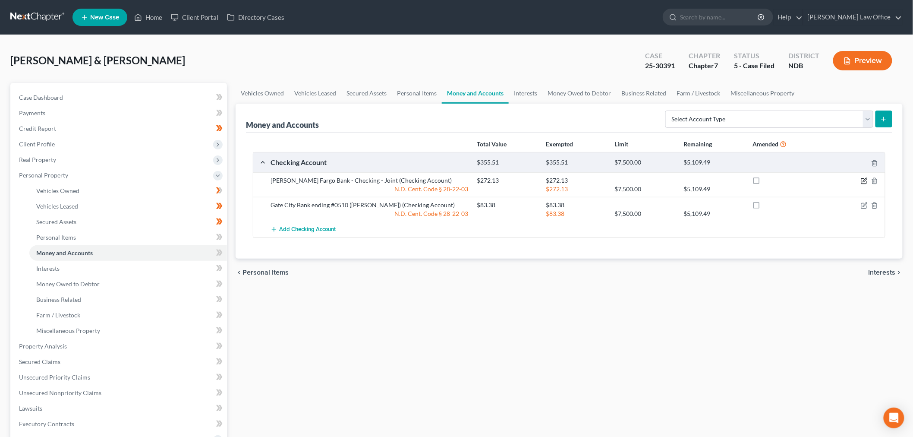
click at [864, 180] on icon "button" at bounding box center [864, 180] width 7 height 7
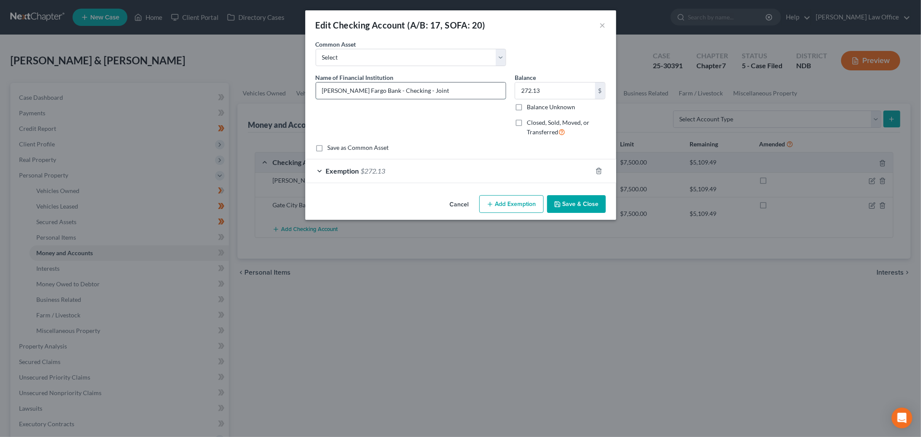
click at [455, 92] on input "Wells Fargo Bank - Checking - Joint" at bounding box center [410, 90] width 189 height 16
type input "Wells Fargo Bank ending #9808 (Joint)"
click at [582, 197] on button "Save & Close" at bounding box center [576, 204] width 59 height 18
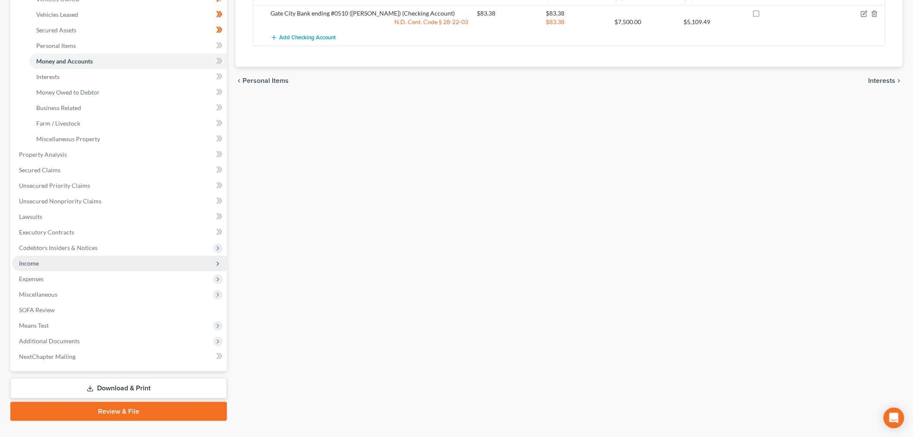
click at [56, 256] on span "Income" at bounding box center [119, 263] width 215 height 16
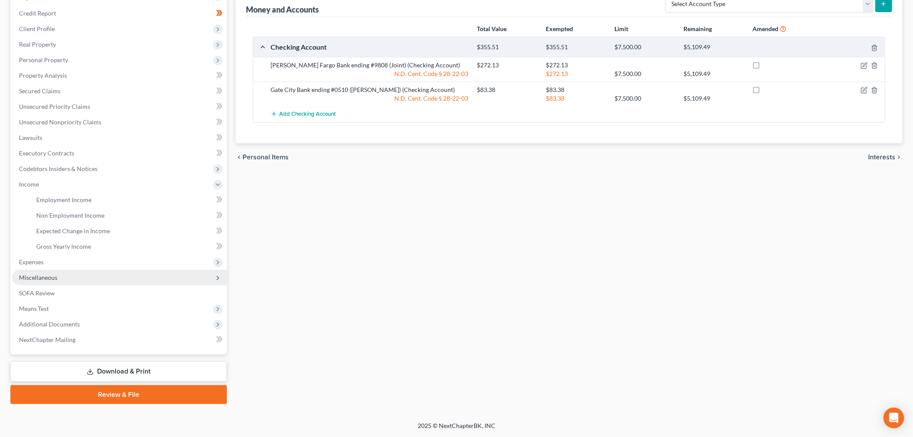
scroll to position [114, 0]
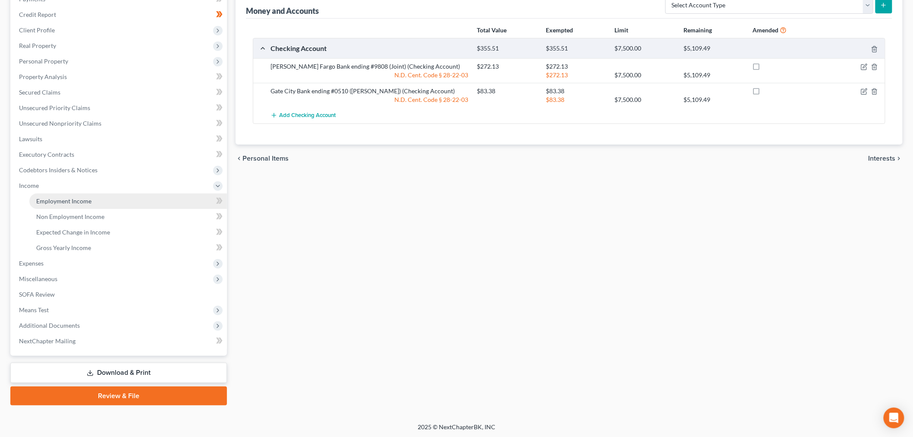
click at [78, 201] on span "Employment Income" at bounding box center [63, 200] width 55 height 7
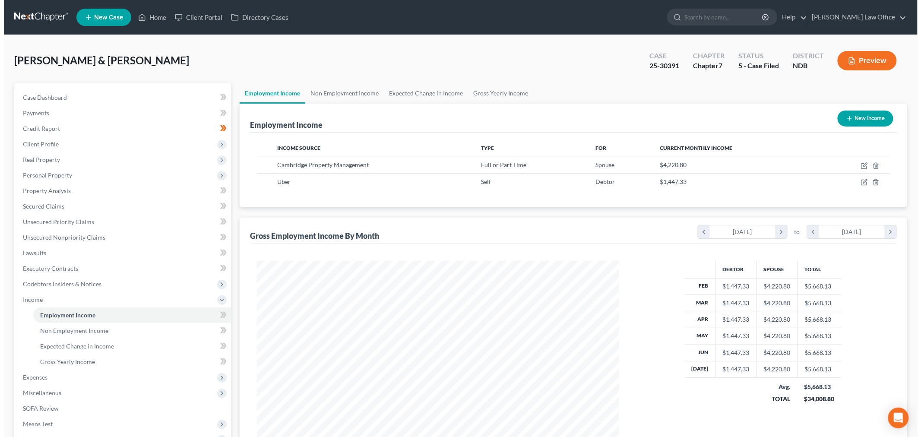
scroll to position [180, 379]
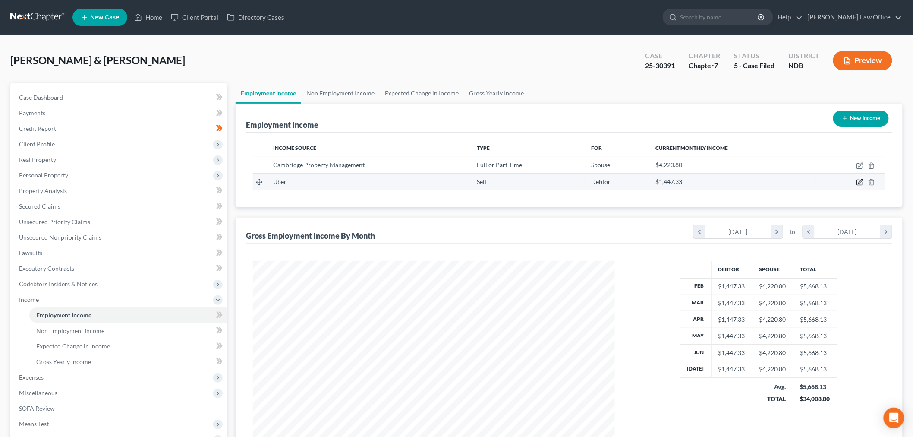
click at [859, 182] on icon "button" at bounding box center [860, 182] width 7 height 7
select select "1"
select select "3"
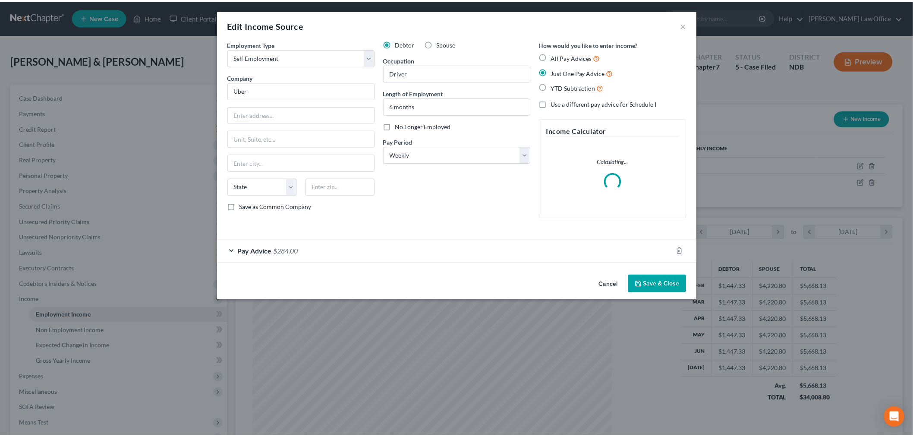
scroll to position [182, 382]
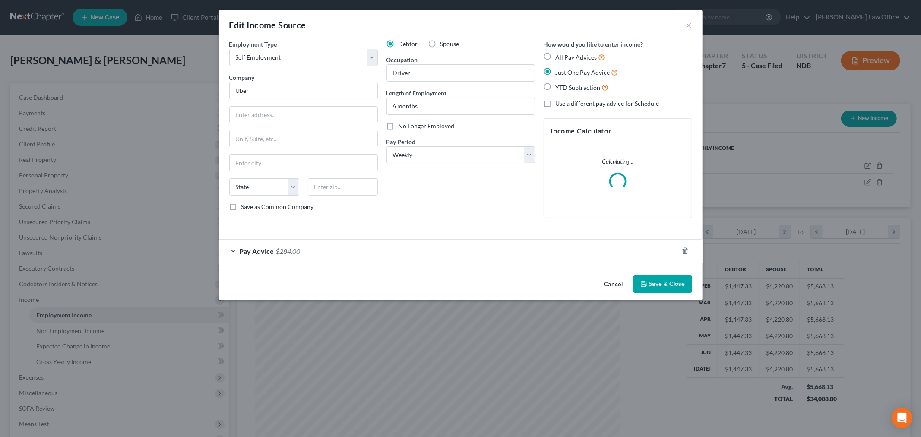
click at [615, 285] on button "Cancel" at bounding box center [613, 284] width 33 height 17
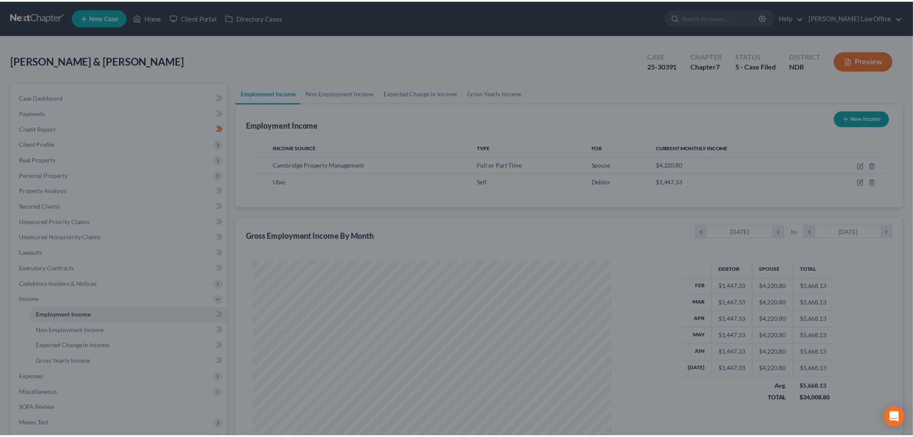
scroll to position [431378, 431180]
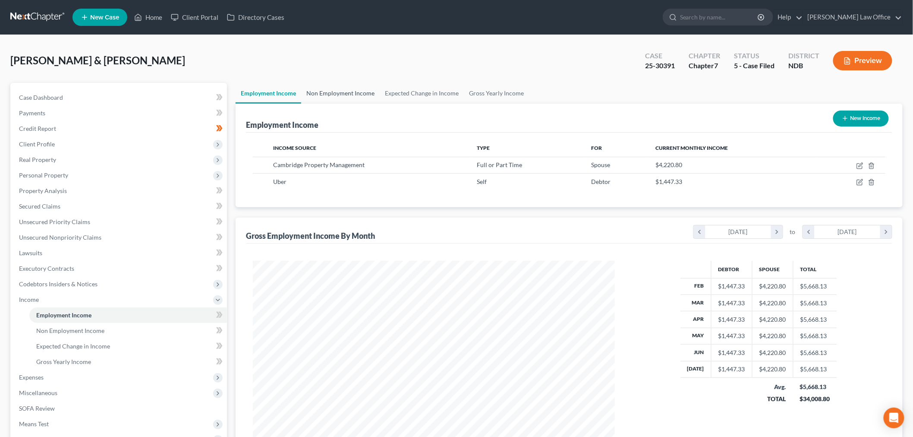
click at [359, 95] on link "Non Employment Income" at bounding box center [340, 93] width 79 height 21
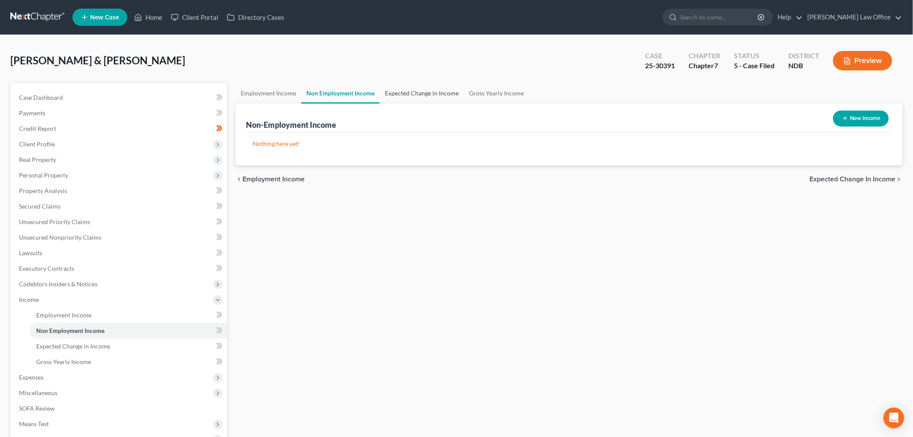
click at [429, 93] on link "Expected Change in Income" at bounding box center [422, 93] width 84 height 21
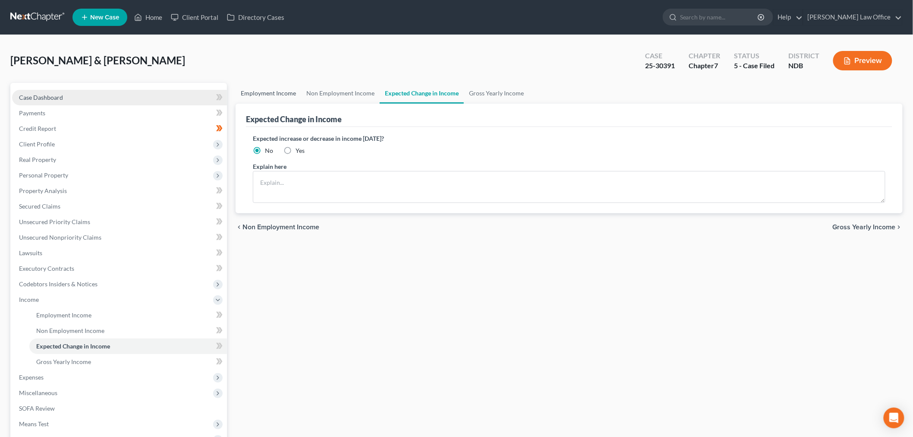
drag, startPoint x: 279, startPoint y: 91, endPoint x: 126, endPoint y: 98, distance: 153.4
click at [279, 91] on link "Employment Income" at bounding box center [269, 93] width 66 height 21
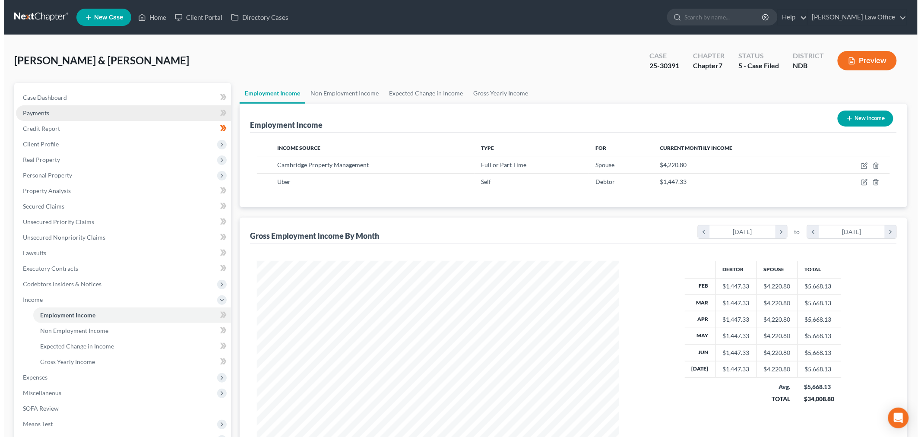
scroll to position [180, 379]
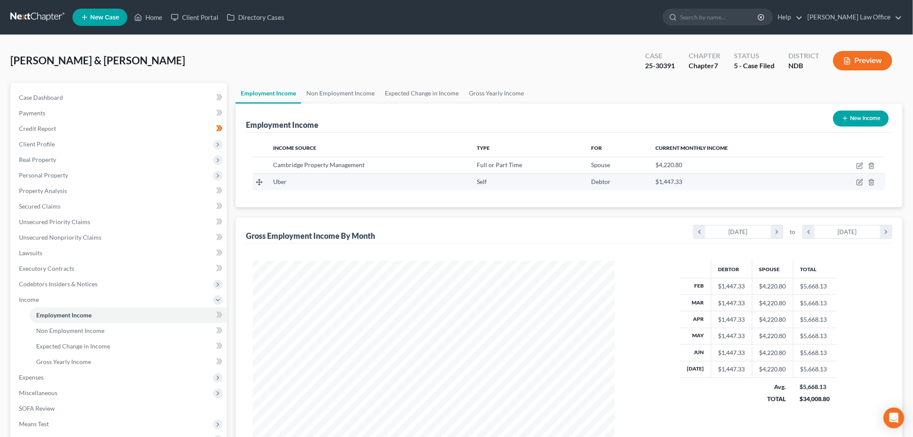
click at [861, 176] on td at bounding box center [850, 181] width 69 height 16
click at [861, 182] on icon "button" at bounding box center [861, 182] width 4 height 4
select select "1"
select select "3"
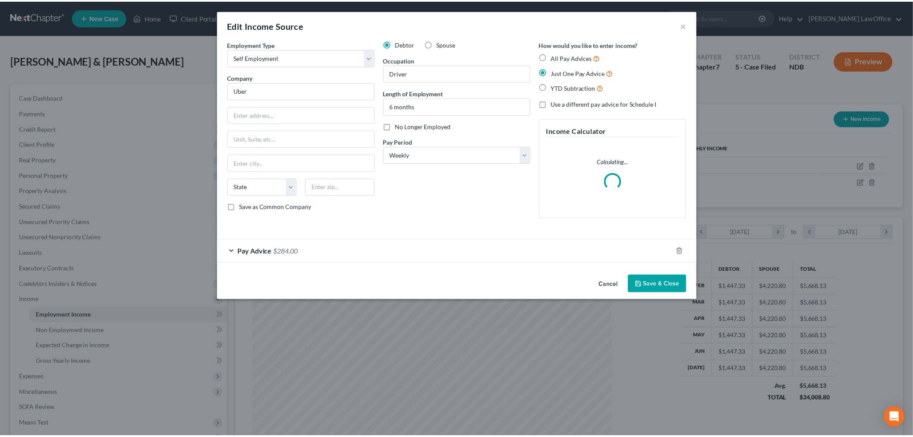
scroll to position [182, 382]
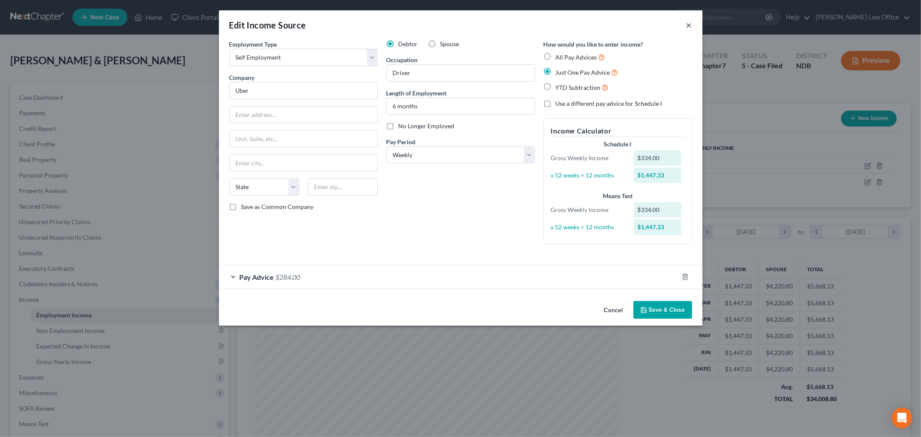
click at [684, 23] on div "Edit Income Source ×" at bounding box center [460, 24] width 483 height 29
click at [690, 25] on button "×" at bounding box center [689, 25] width 6 height 10
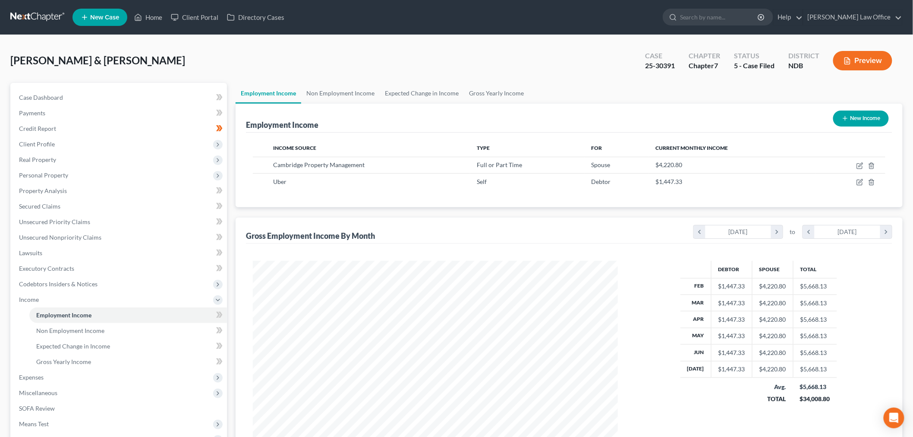
scroll to position [431378, 431180]
